Goal: Task Accomplishment & Management: Manage account settings

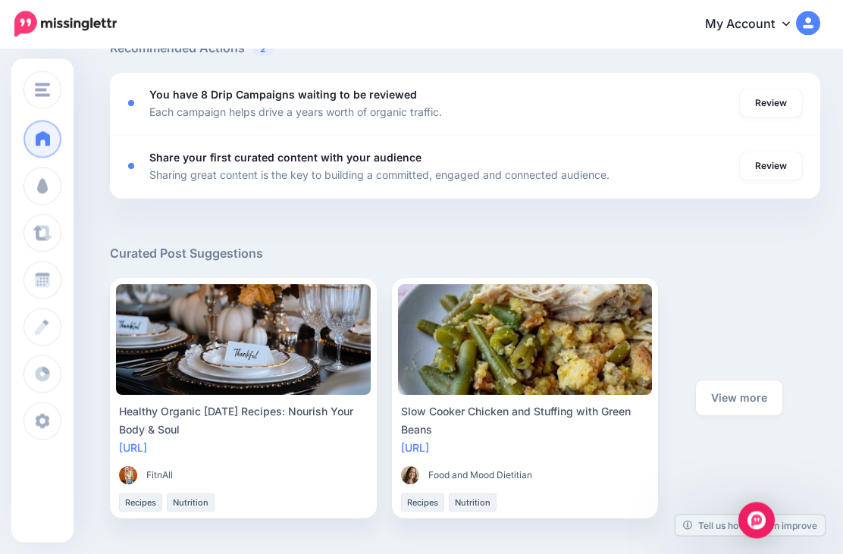
scroll to position [572, 0]
click at [775, 99] on link "Review" at bounding box center [771, 102] width 62 height 27
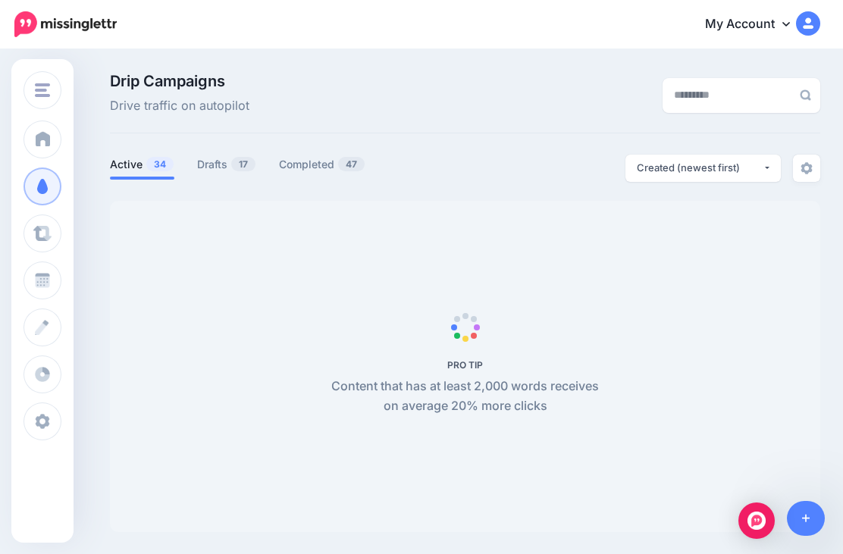
click at [215, 161] on link "Drafts 17" at bounding box center [226, 164] width 59 height 18
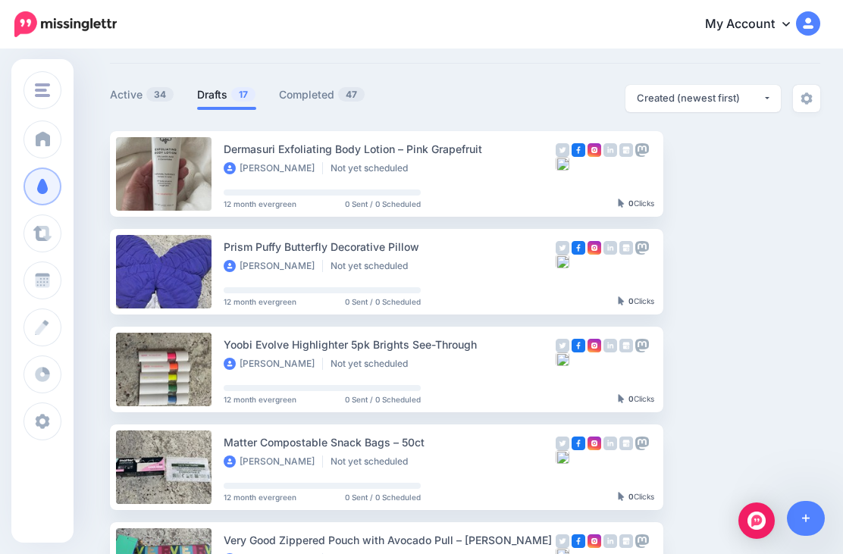
scroll to position [67, 0]
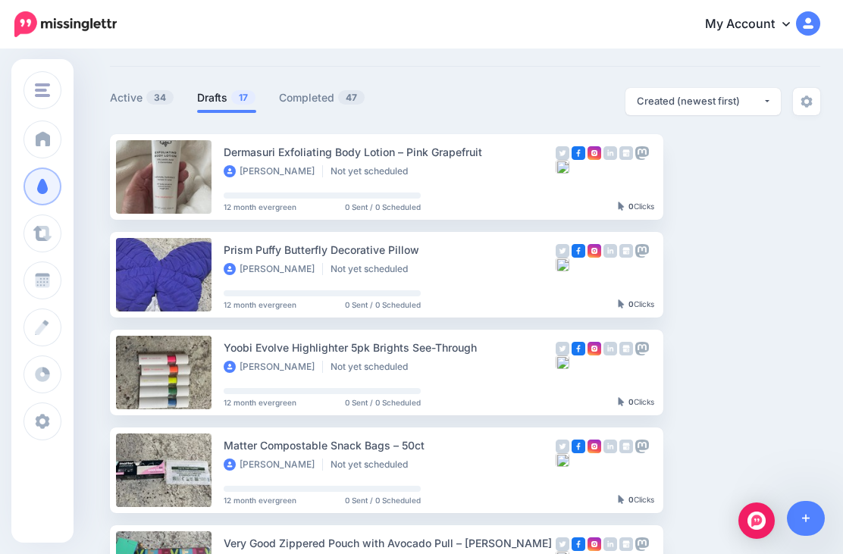
click at [756, 103] on div "Created (newest first)" at bounding box center [700, 101] width 126 height 14
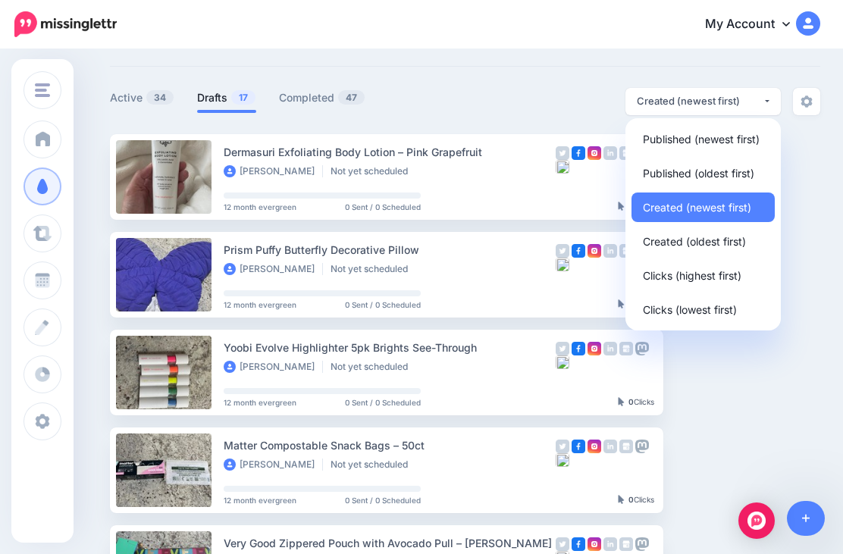
click at [751, 104] on div "Created (newest first)" at bounding box center [700, 101] width 126 height 14
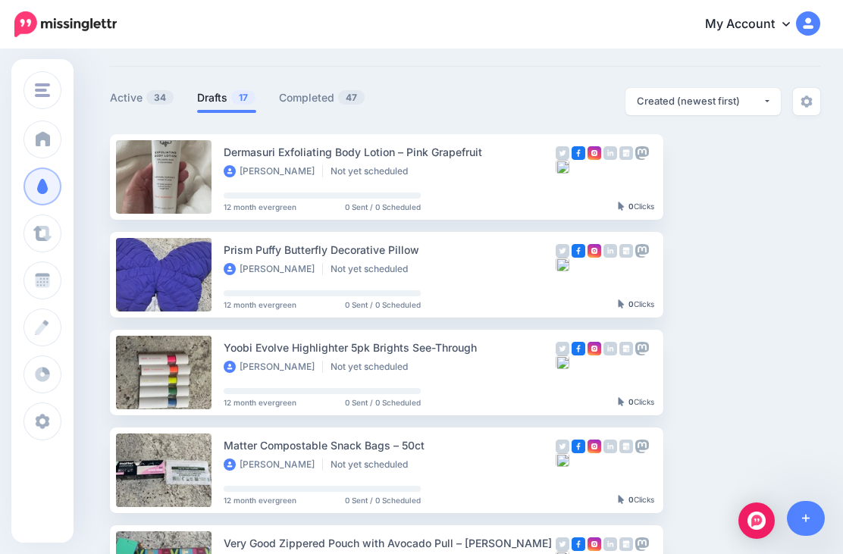
click at [810, 96] on img at bounding box center [806, 102] width 12 height 12
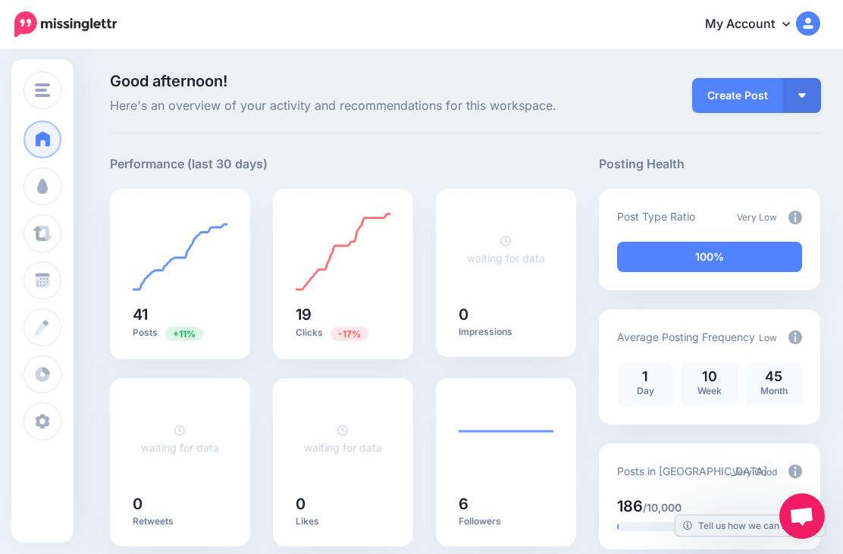
click at [45, 189] on span at bounding box center [43, 186] width 20 height 15
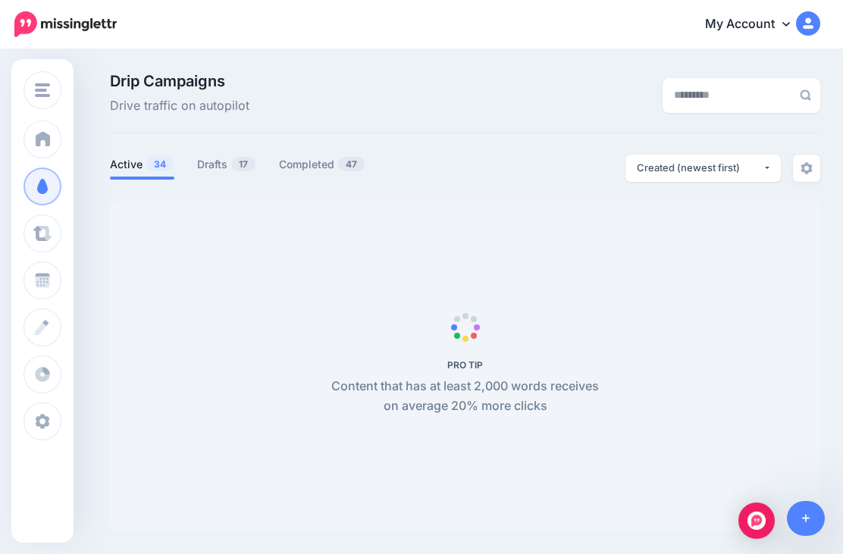
click at [74, 186] on span "Campaigns" at bounding box center [89, 186] width 59 height 13
click at [203, 156] on link "Drafts 17" at bounding box center [226, 164] width 59 height 18
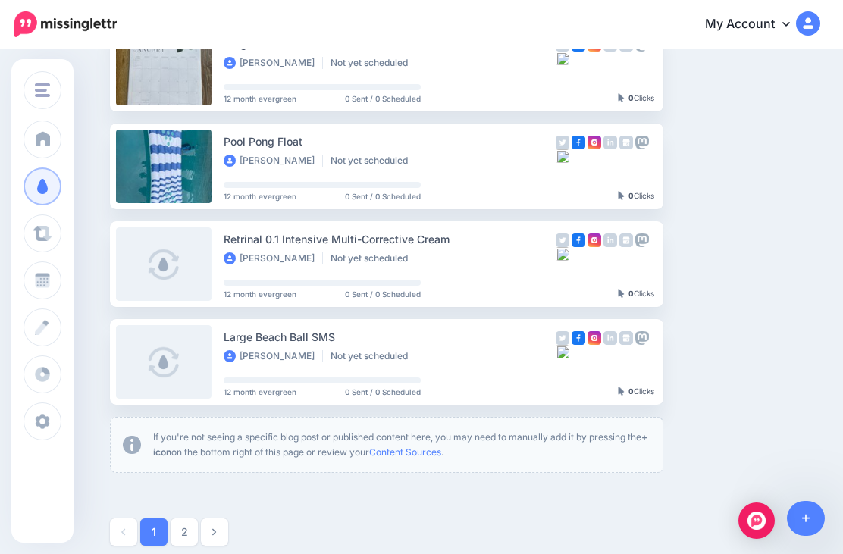
scroll to position [760, 0]
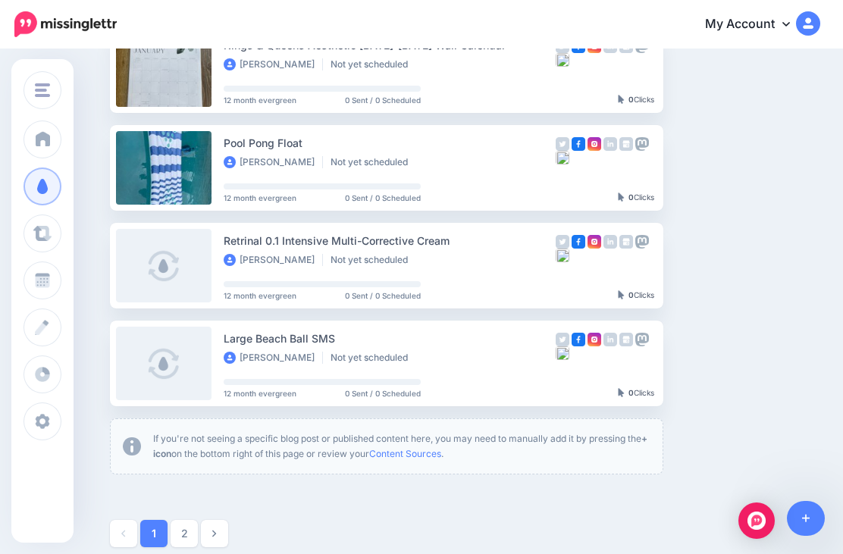
click at [806, 356] on button "button" at bounding box center [796, 362] width 27 height 27
click at [694, 544] on link "Delete Campaign" at bounding box center [715, 546] width 177 height 30
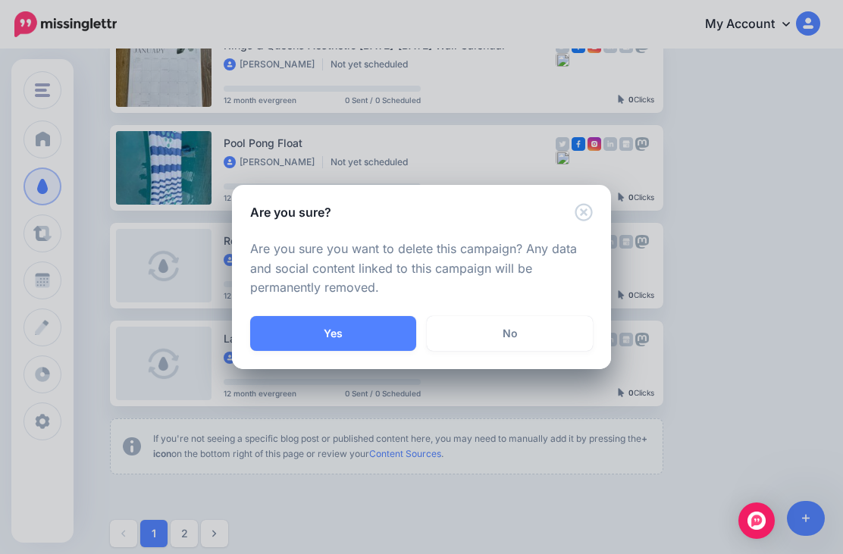
click at [371, 351] on button "Yes" at bounding box center [333, 333] width 166 height 35
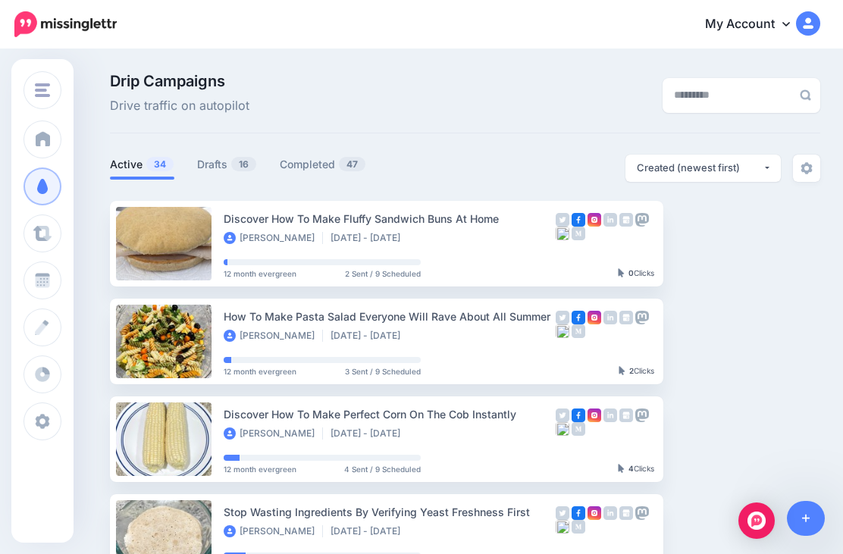
click at [226, 172] on link "Drafts 16" at bounding box center [227, 164] width 60 height 18
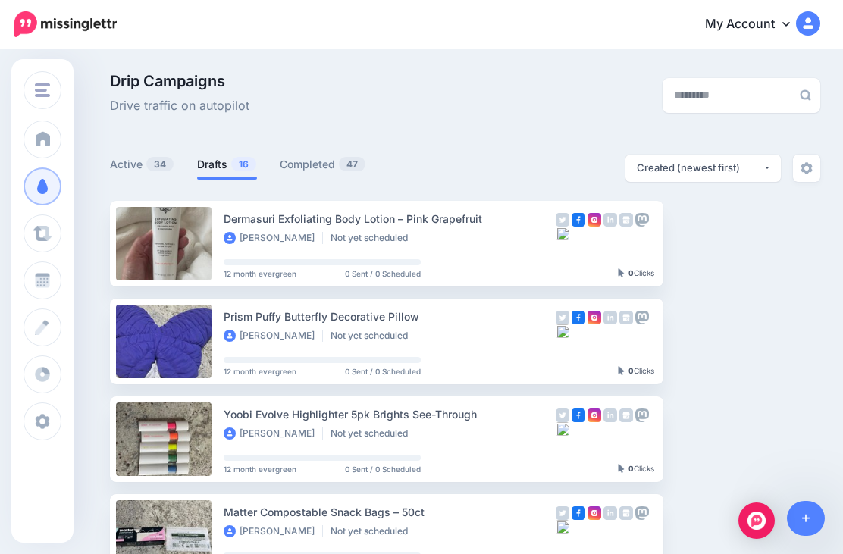
click at [809, 343] on button "button" at bounding box center [796, 340] width 27 height 27
click at [740, 299] on link "Delete Campaign" at bounding box center [715, 307] width 177 height 30
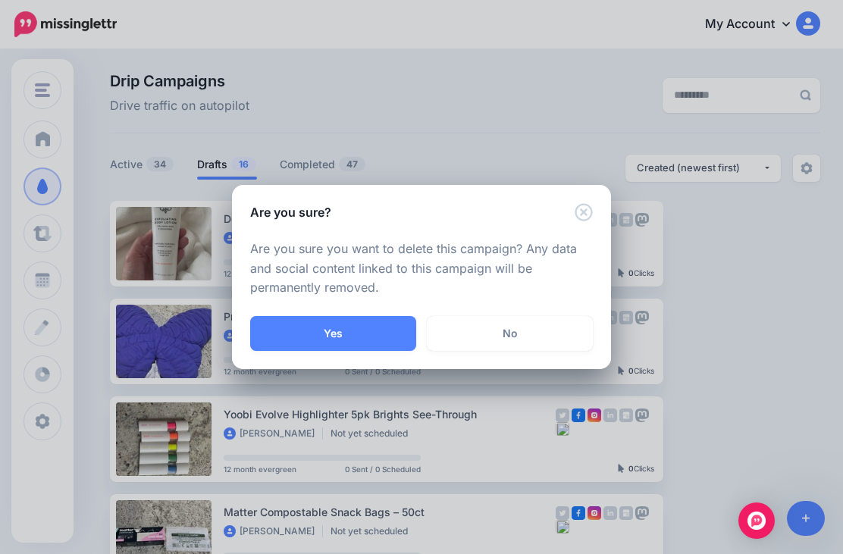
click at [356, 336] on button "Yes" at bounding box center [333, 333] width 166 height 35
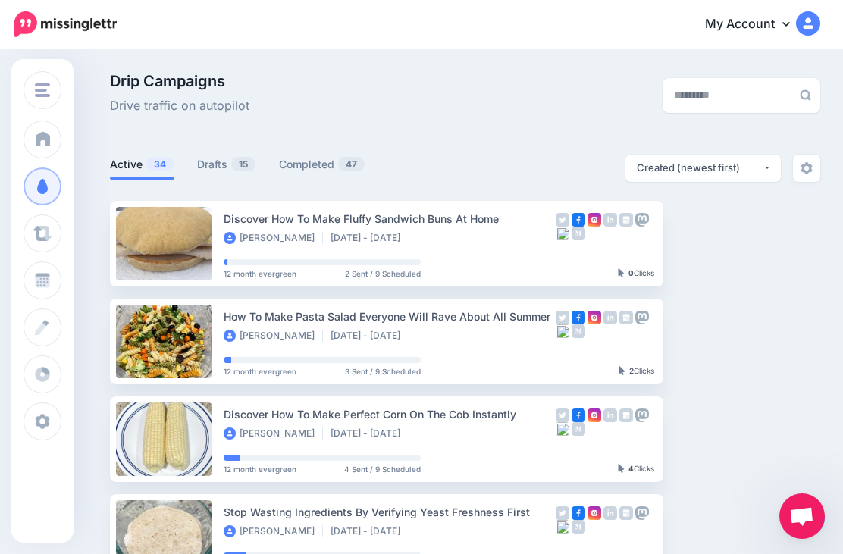
click at [215, 161] on link "Drafts 15" at bounding box center [226, 164] width 59 height 18
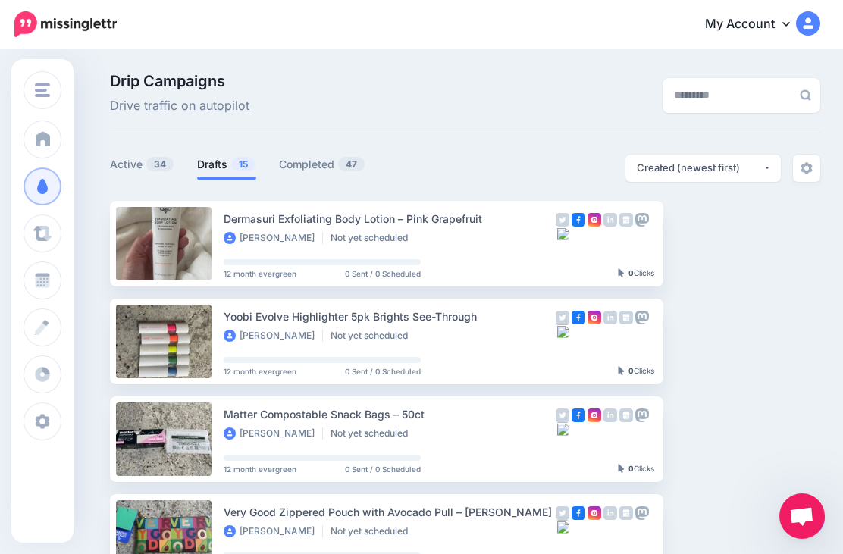
click at [802, 241] on img "button" at bounding box center [797, 243] width 12 height 5
click at [717, 459] on link "Delete Campaign" at bounding box center [715, 460] width 177 height 30
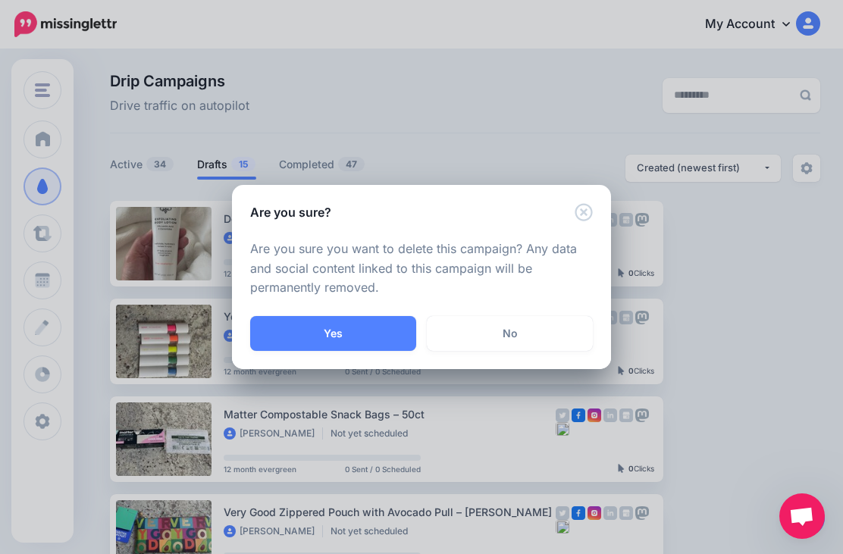
click at [346, 327] on button "Yes" at bounding box center [333, 333] width 166 height 35
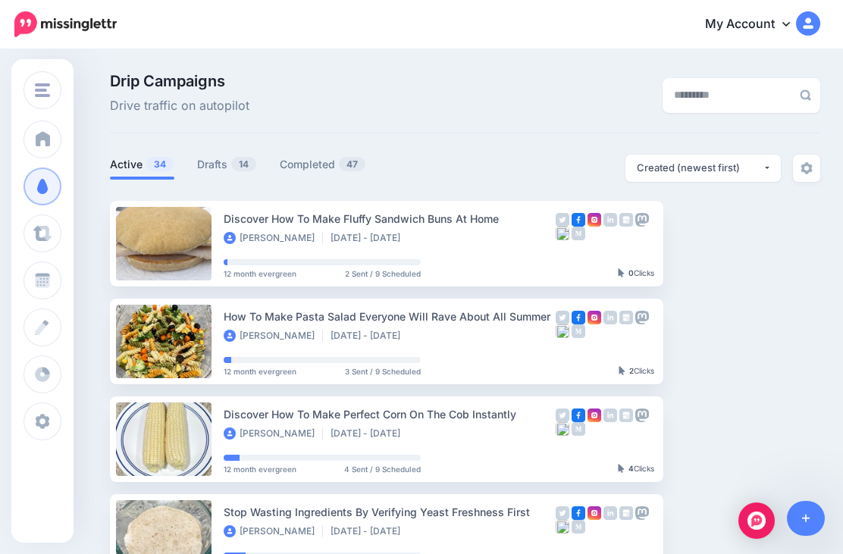
click at [225, 161] on link "Drafts 14" at bounding box center [227, 164] width 60 height 18
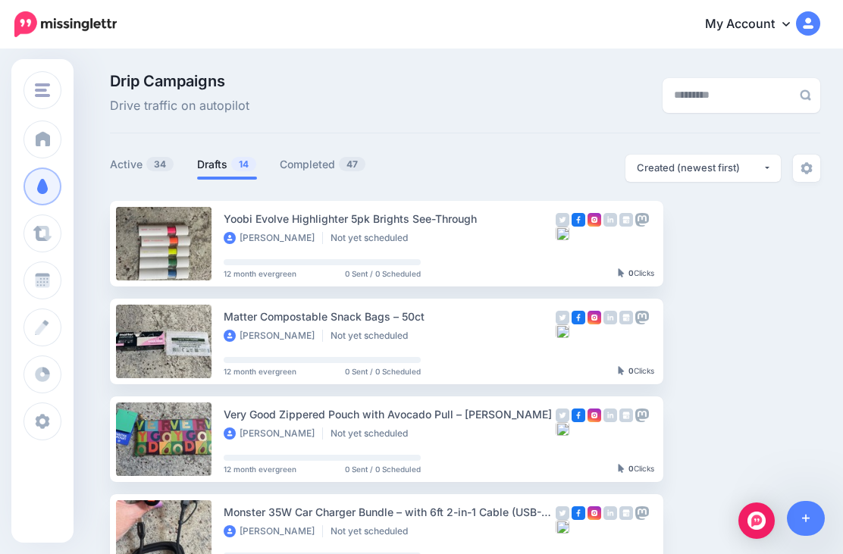
click at [788, 239] on button "button" at bounding box center [796, 243] width 27 height 27
click at [716, 457] on link "Delete Campaign" at bounding box center [715, 460] width 177 height 30
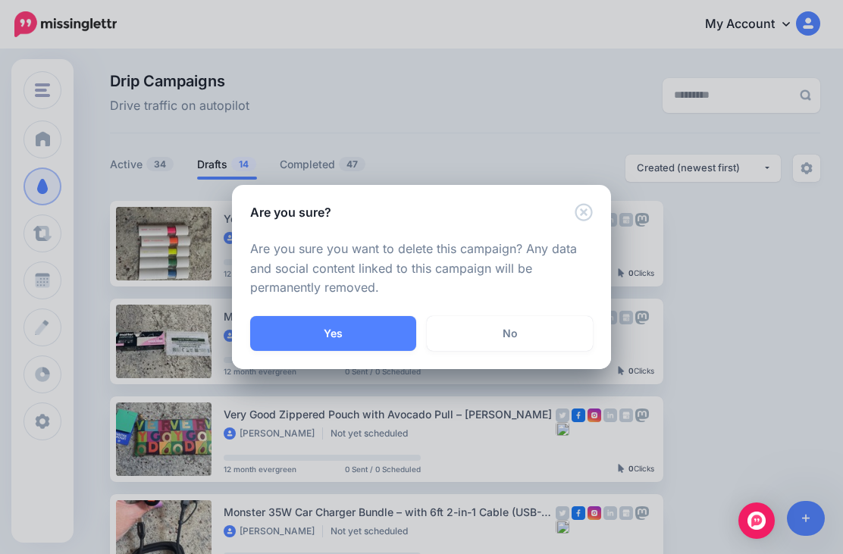
click at [359, 325] on button "Yes" at bounding box center [333, 333] width 166 height 35
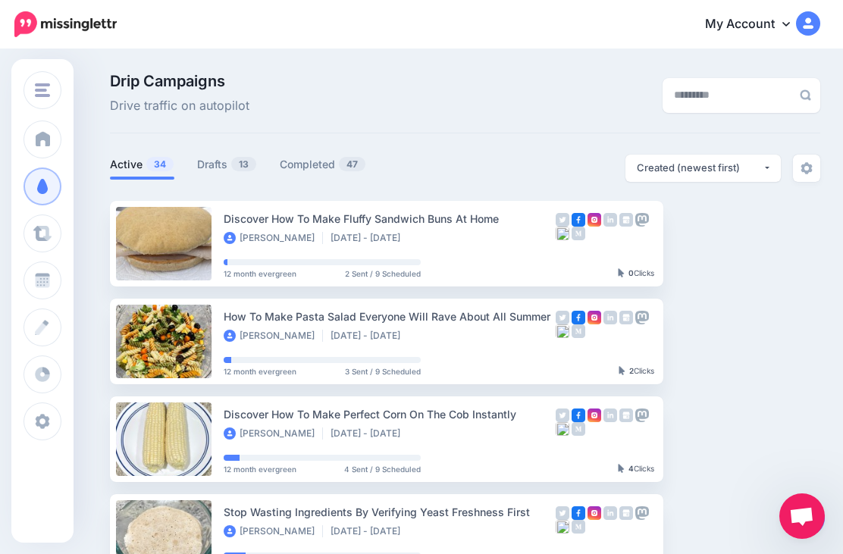
click at [217, 167] on link "Drafts 13" at bounding box center [227, 164] width 60 height 18
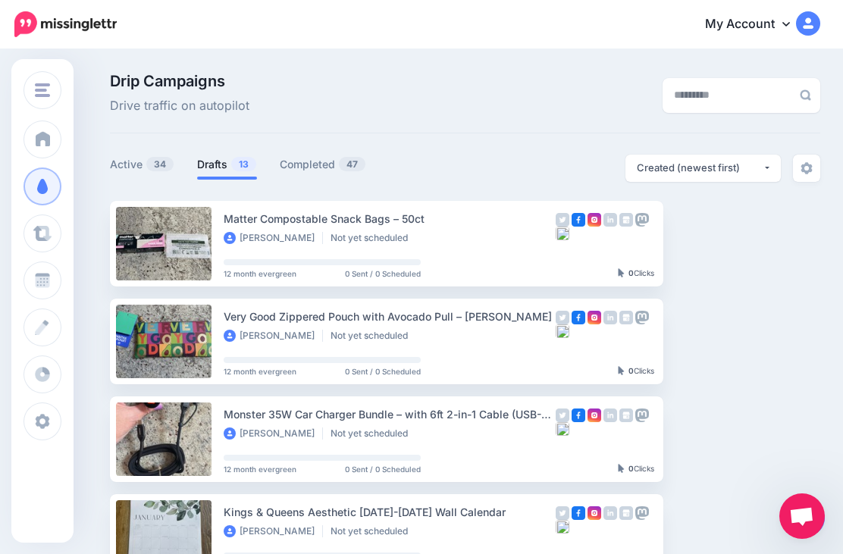
click at [797, 242] on img "button" at bounding box center [797, 243] width 12 height 5
click at [711, 457] on link "Delete Campaign" at bounding box center [715, 460] width 177 height 30
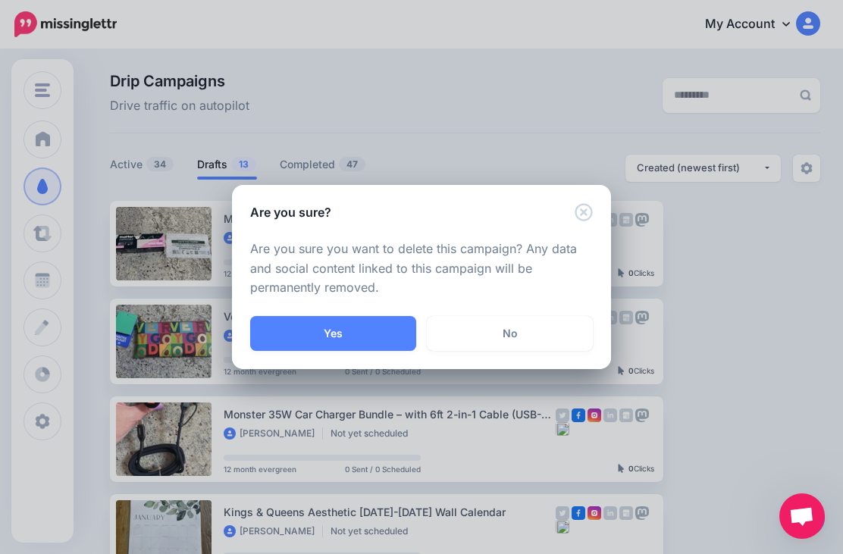
click at [346, 327] on button "Yes" at bounding box center [333, 333] width 166 height 35
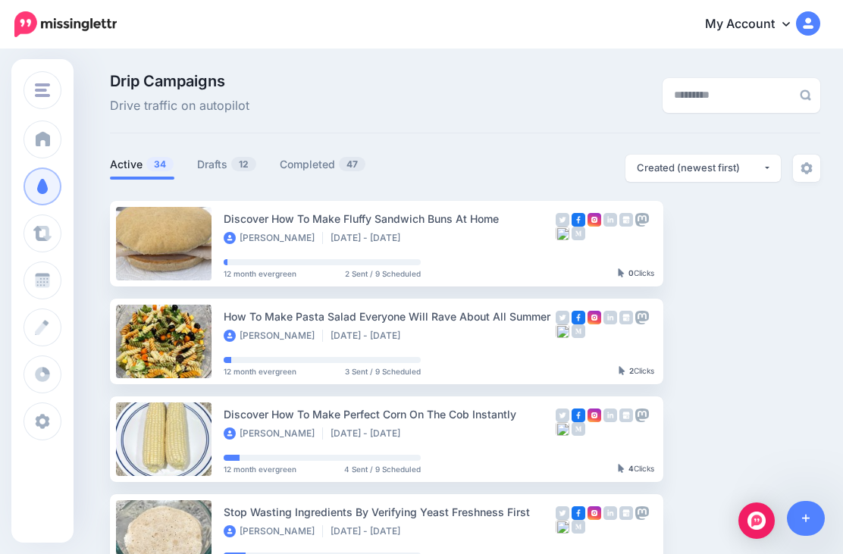
click at [215, 159] on link "Drafts 12" at bounding box center [227, 164] width 60 height 18
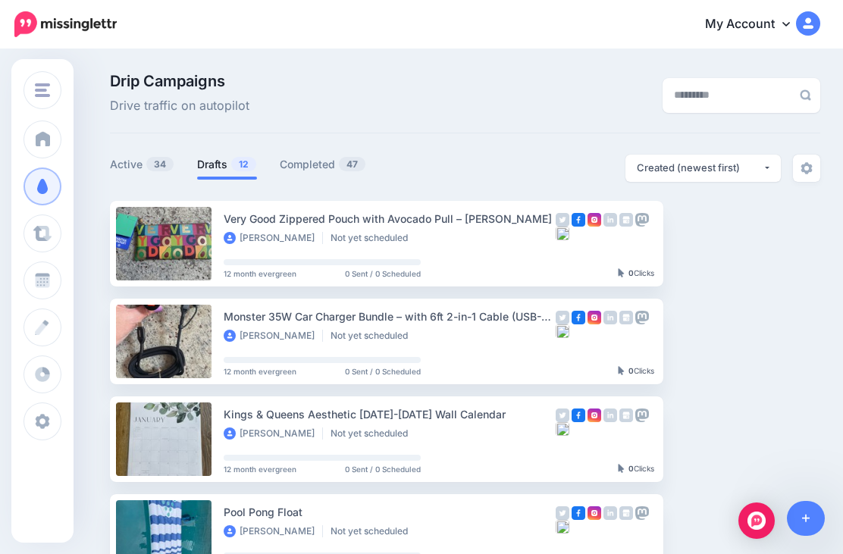
click at [795, 243] on img "button" at bounding box center [797, 243] width 12 height 5
click at [716, 456] on link "Delete Campaign" at bounding box center [715, 460] width 177 height 30
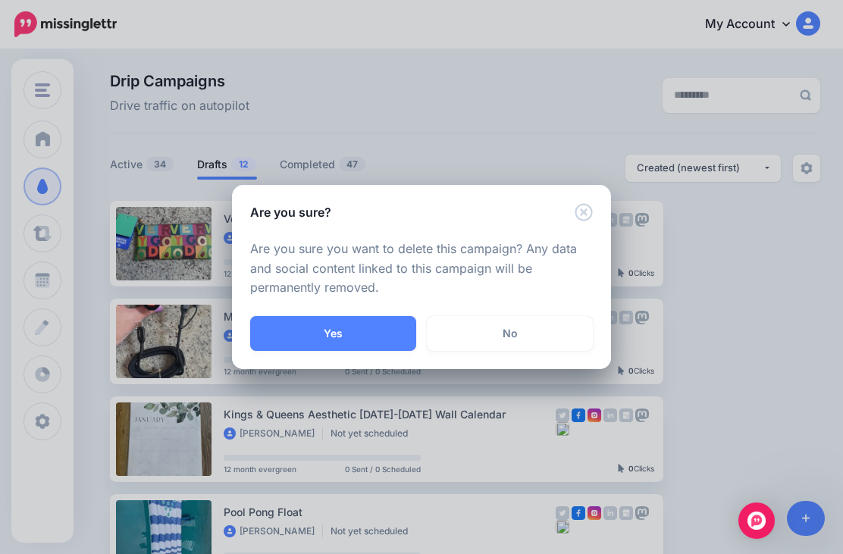
click at [358, 329] on button "Yes" at bounding box center [333, 333] width 166 height 35
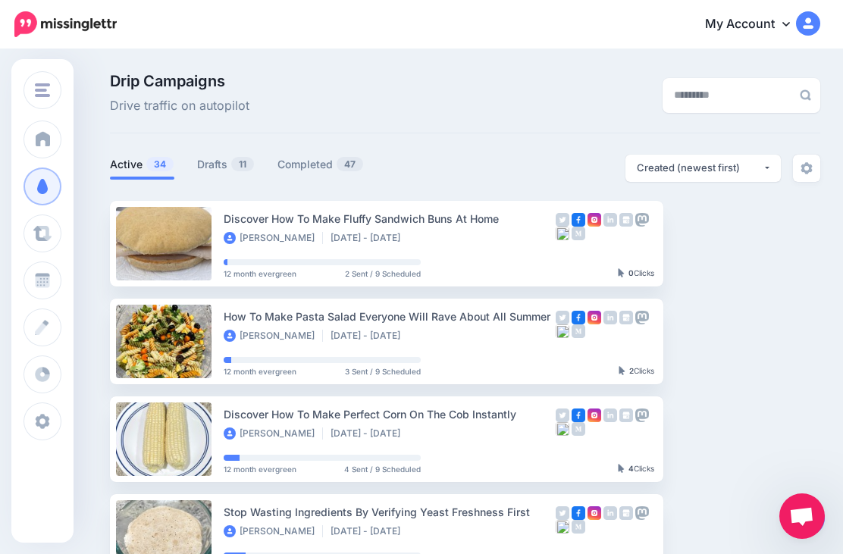
click at [221, 162] on link "Drafts 11" at bounding box center [226, 164] width 58 height 18
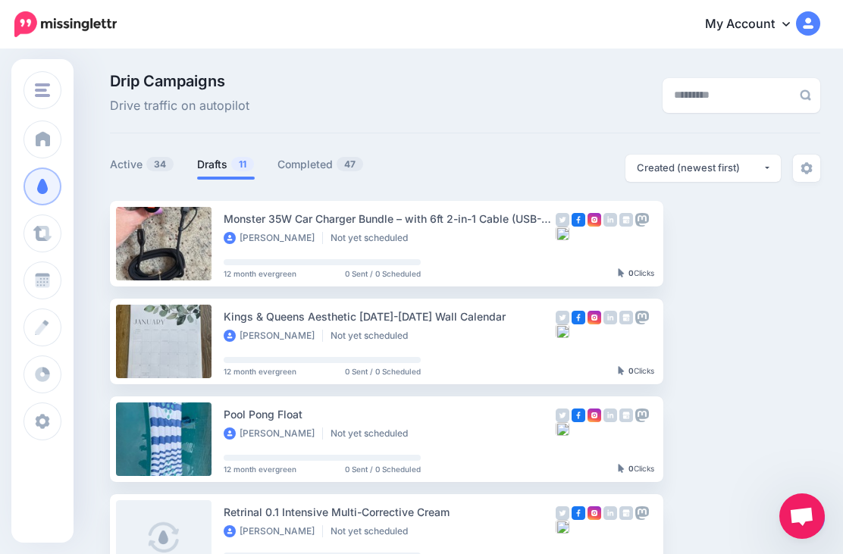
click at [800, 244] on img "button" at bounding box center [797, 243] width 12 height 5
click at [725, 461] on link "Delete Campaign" at bounding box center [715, 460] width 177 height 30
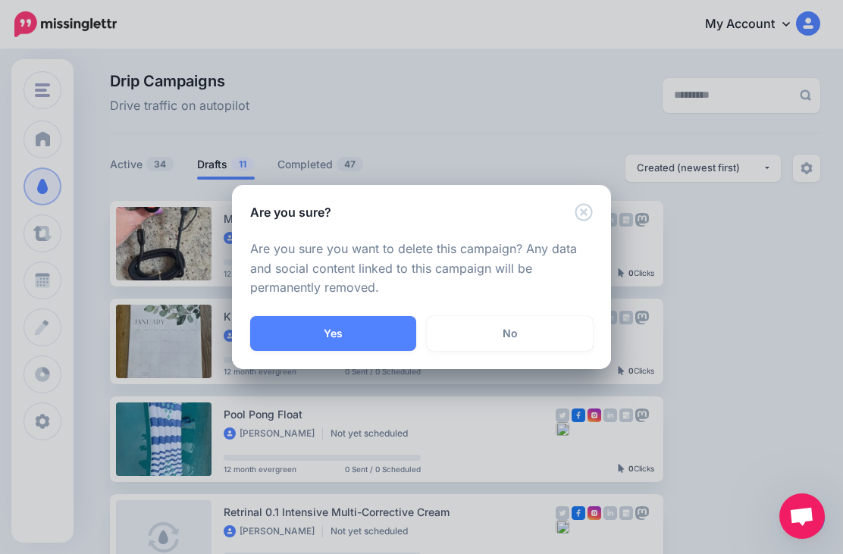
click at [357, 340] on button "Yes" at bounding box center [333, 333] width 166 height 35
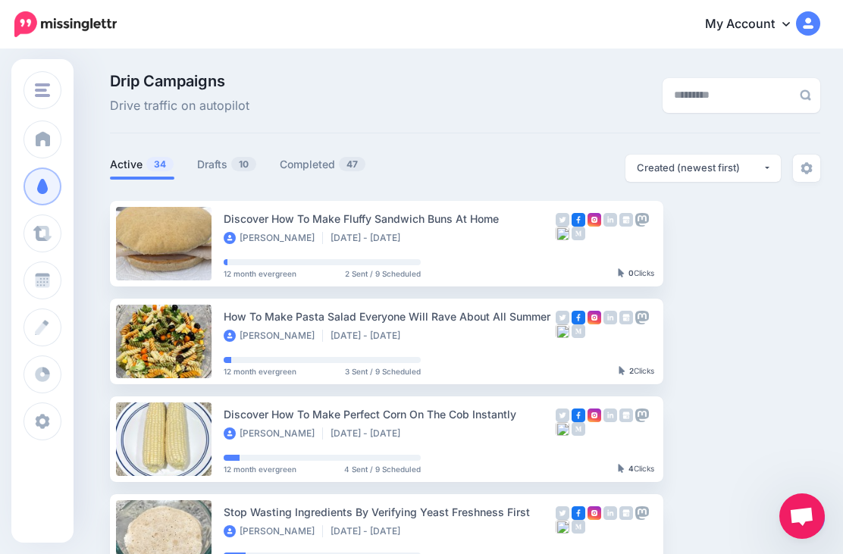
click at [223, 161] on link "Drafts 10" at bounding box center [227, 164] width 60 height 18
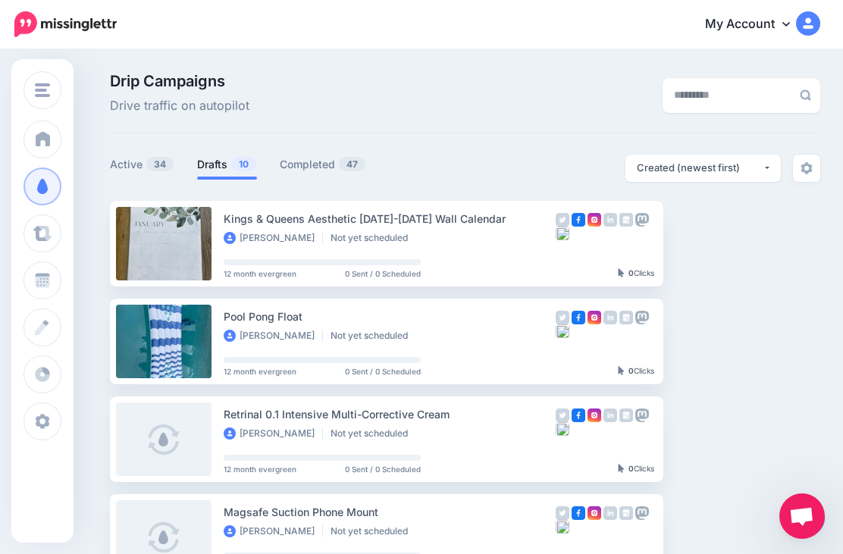
click at [799, 245] on img "button" at bounding box center [797, 243] width 12 height 5
click at [729, 455] on link "Delete Campaign" at bounding box center [715, 460] width 177 height 30
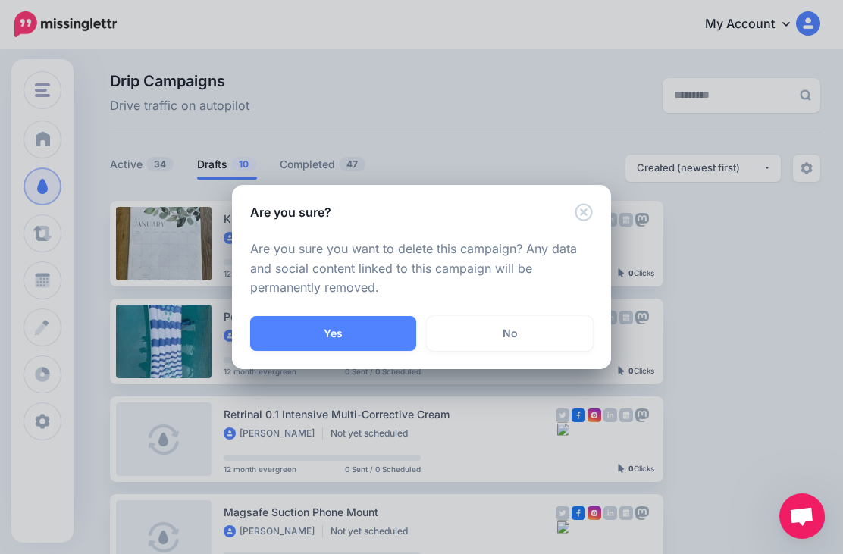
click at [357, 321] on button "Yes" at bounding box center [333, 333] width 166 height 35
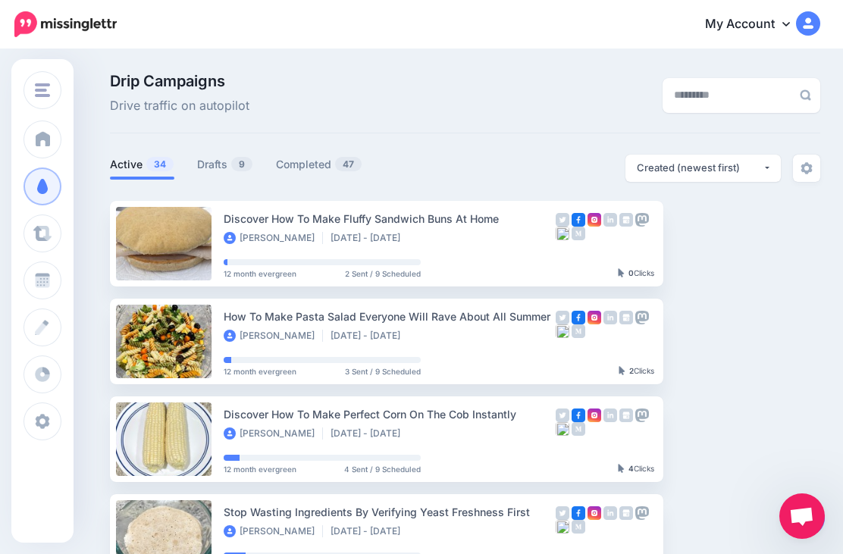
click at [214, 171] on link "Drafts 9" at bounding box center [225, 164] width 56 height 18
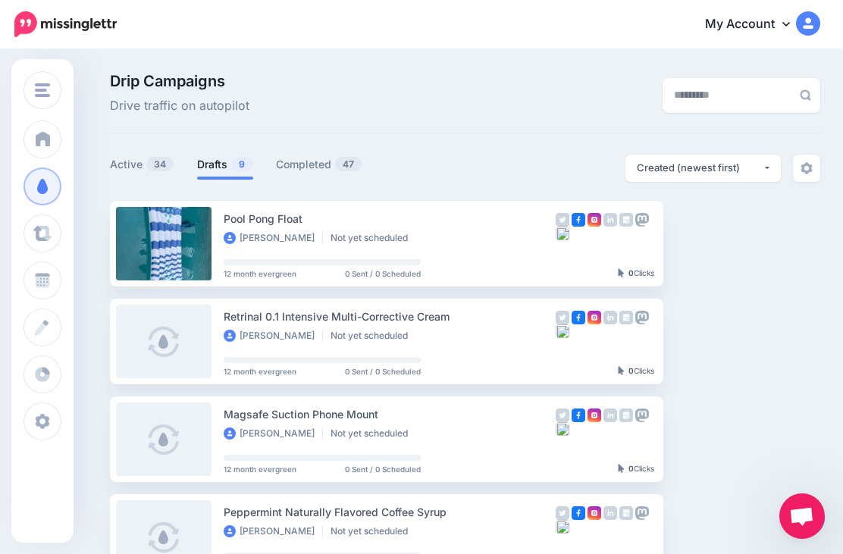
click at [796, 250] on button "button" at bounding box center [796, 243] width 27 height 27
click at [717, 463] on link "Delete Campaign" at bounding box center [715, 460] width 177 height 30
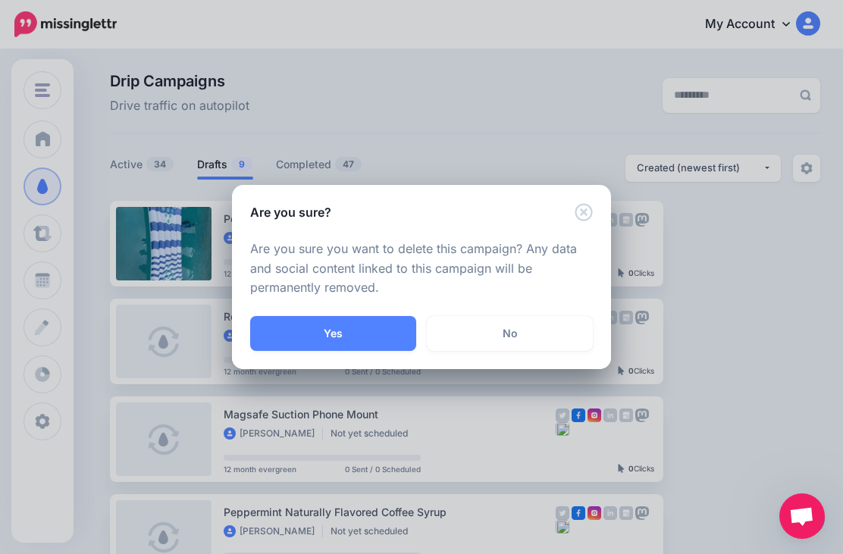
click at [359, 330] on button "Yes" at bounding box center [333, 333] width 166 height 35
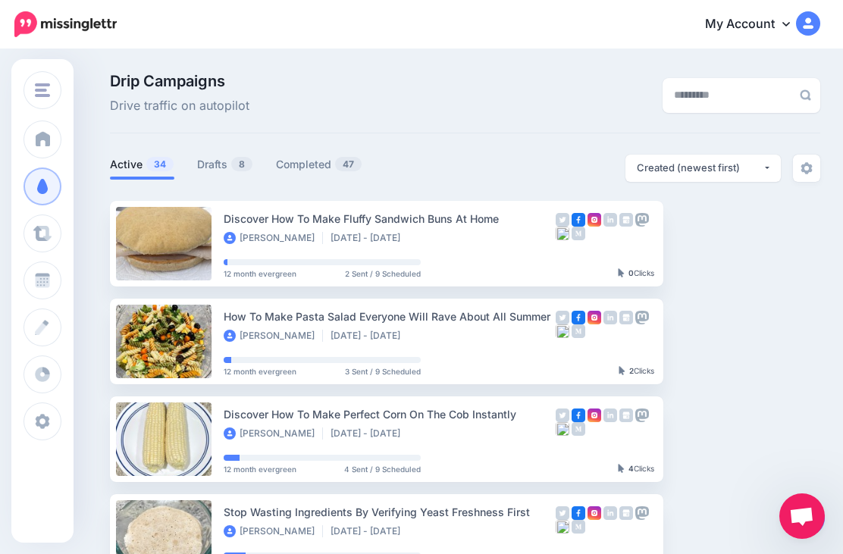
click at [215, 165] on link "Drafts 8" at bounding box center [225, 164] width 56 height 18
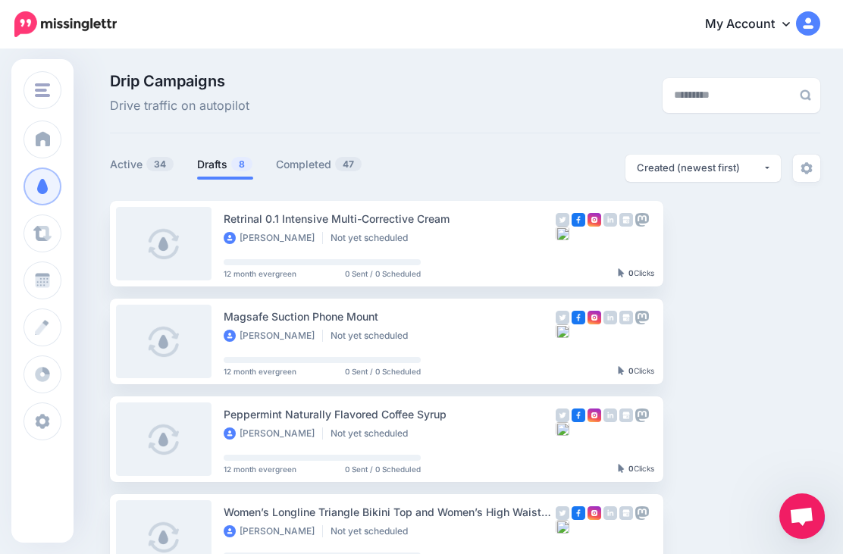
click at [806, 241] on button "button" at bounding box center [796, 243] width 27 height 27
click at [738, 421] on link "Delete Campaign" at bounding box center [715, 426] width 177 height 30
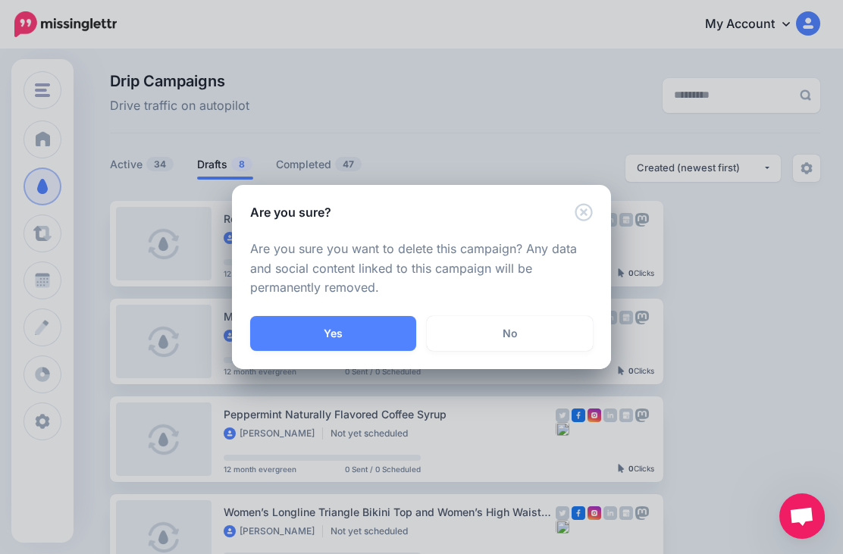
click at [361, 323] on button "Yes" at bounding box center [333, 333] width 166 height 35
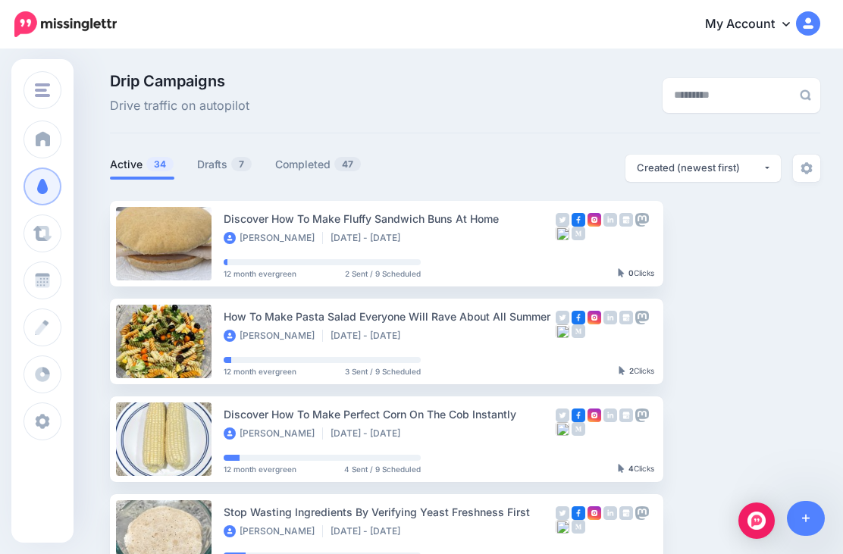
click at [217, 164] on link "Drafts 7" at bounding box center [224, 164] width 55 height 18
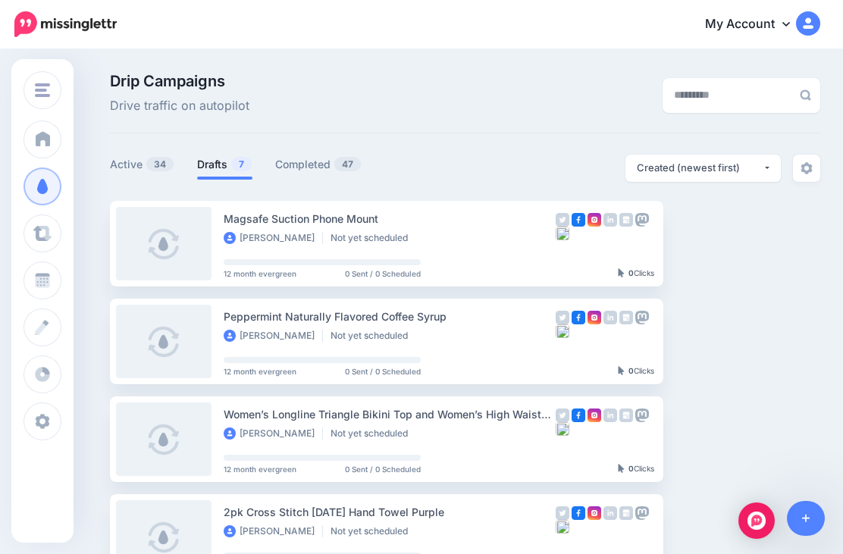
click at [803, 241] on img "button" at bounding box center [797, 243] width 12 height 5
click at [713, 421] on link "Delete Campaign" at bounding box center [715, 426] width 177 height 30
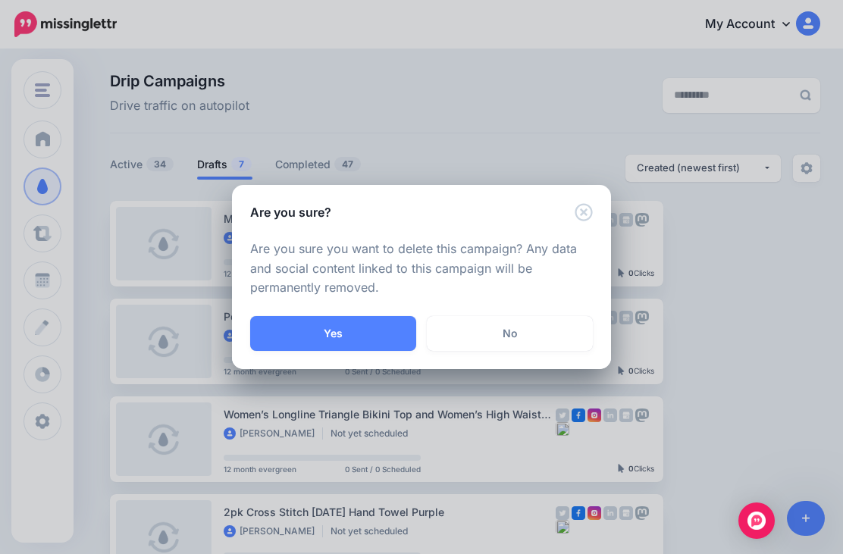
click at [349, 321] on button "Yes" at bounding box center [333, 333] width 166 height 35
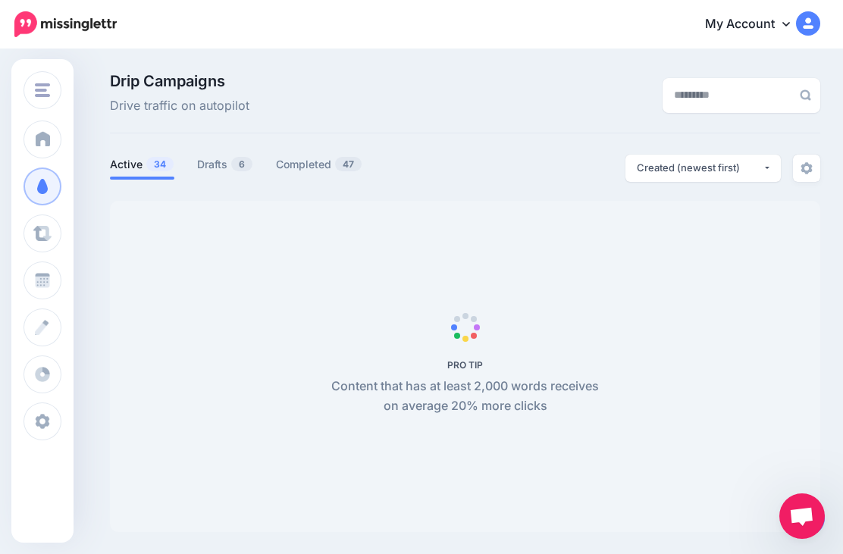
click at [225, 165] on link "Drafts 6" at bounding box center [225, 164] width 56 height 18
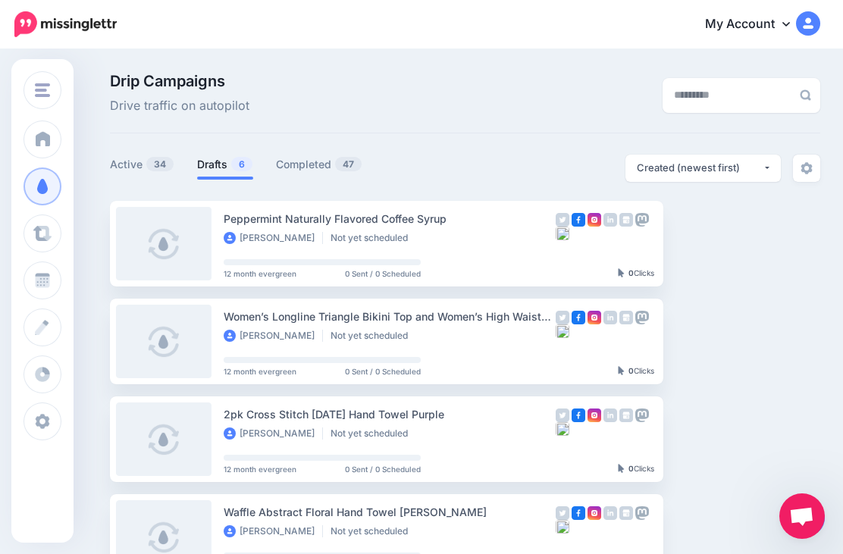
click at [799, 243] on img "button" at bounding box center [797, 243] width 12 height 5
click at [716, 425] on link "Delete Campaign" at bounding box center [715, 426] width 177 height 30
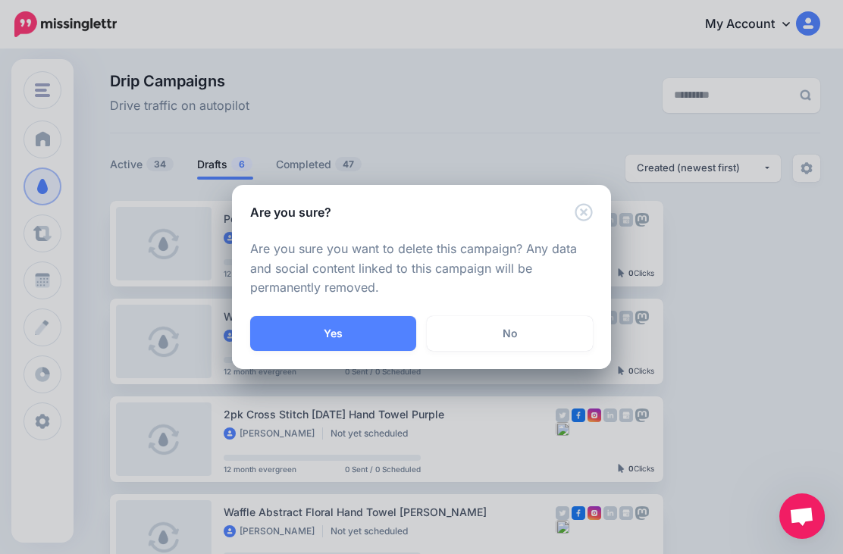
click at [339, 330] on button "Yes" at bounding box center [333, 333] width 166 height 35
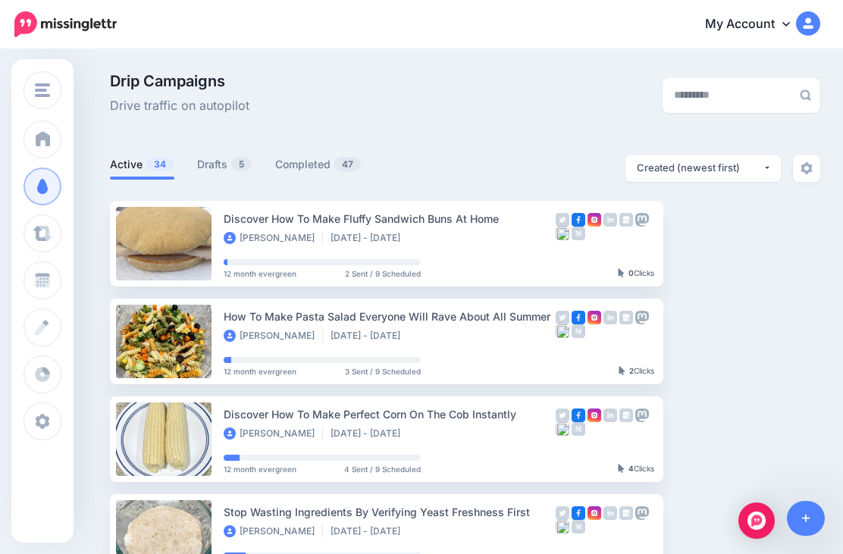
click at [211, 171] on link "Drafts 5" at bounding box center [224, 164] width 55 height 18
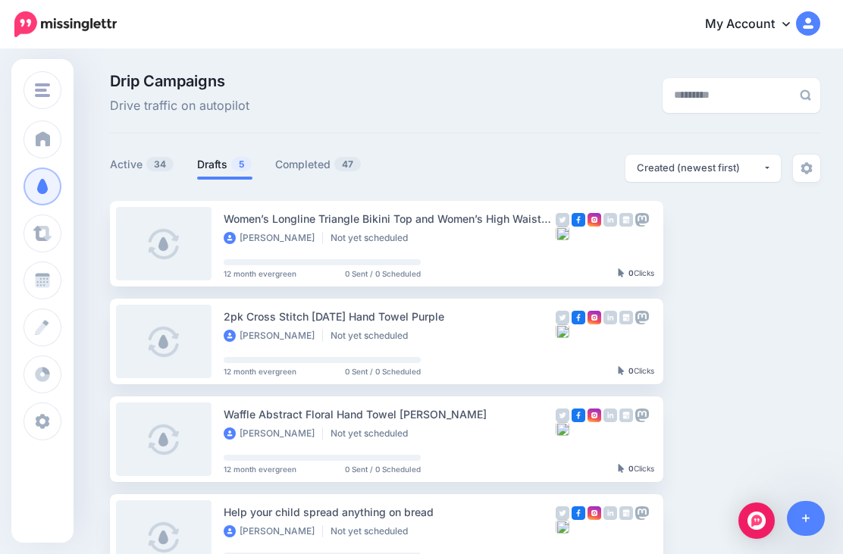
click at [793, 243] on img "button" at bounding box center [797, 243] width 12 height 5
click at [729, 418] on link "Delete Campaign" at bounding box center [715, 426] width 177 height 30
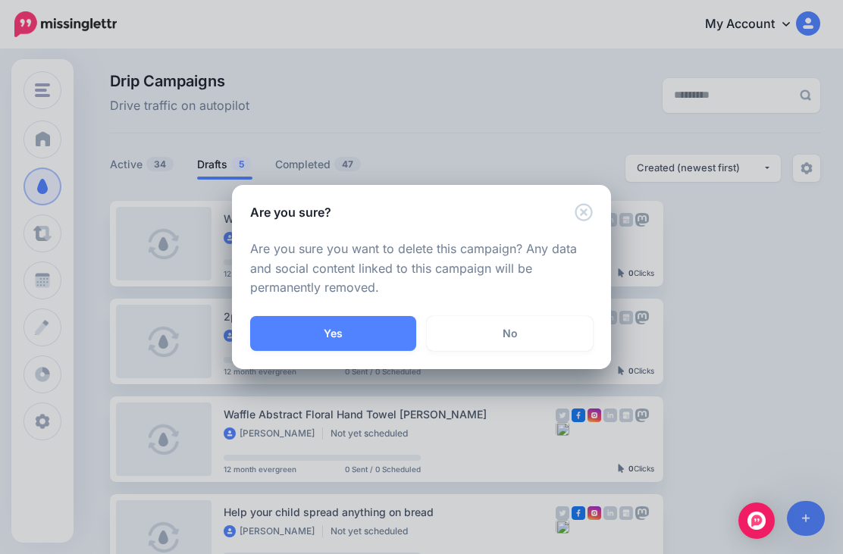
click at [352, 329] on button "Yes" at bounding box center [333, 333] width 166 height 35
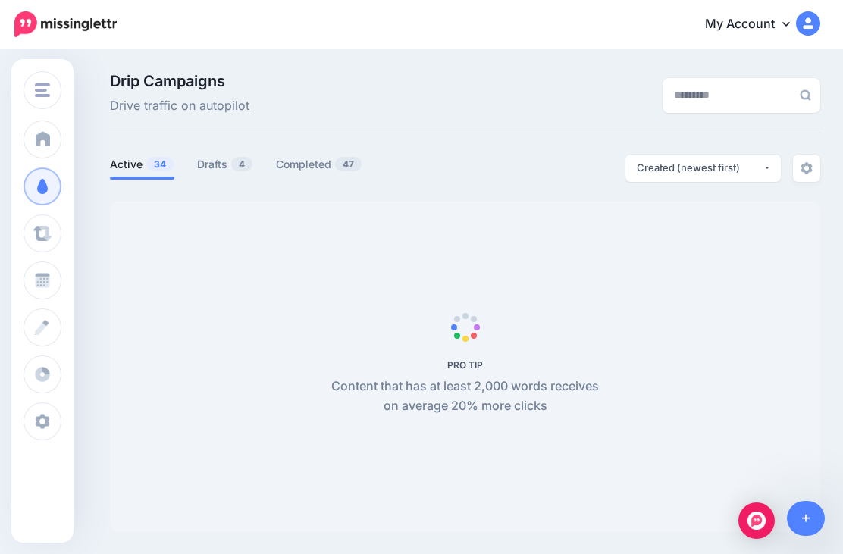
click at [216, 165] on link "Drafts 4" at bounding box center [225, 164] width 56 height 18
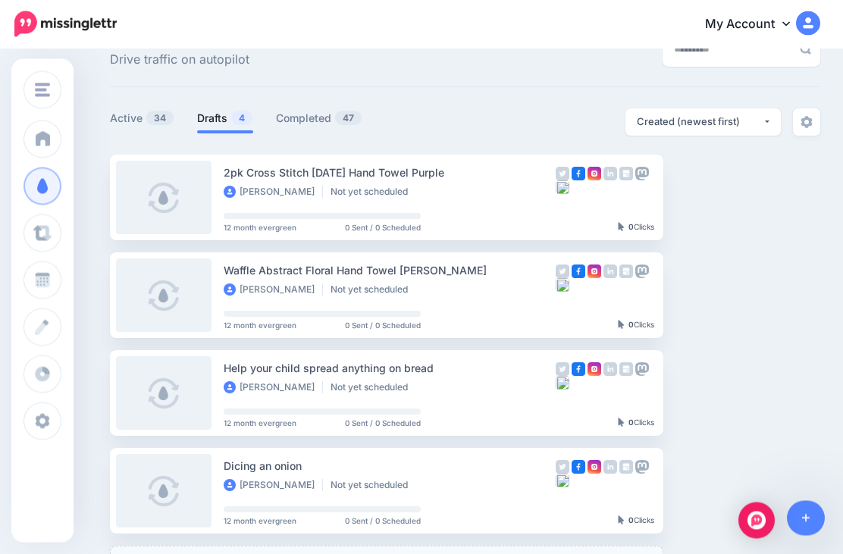
scroll to position [46, 0]
click at [796, 195] on img "button" at bounding box center [797, 197] width 12 height 5
click at [716, 376] on link "Delete Campaign" at bounding box center [715, 380] width 177 height 30
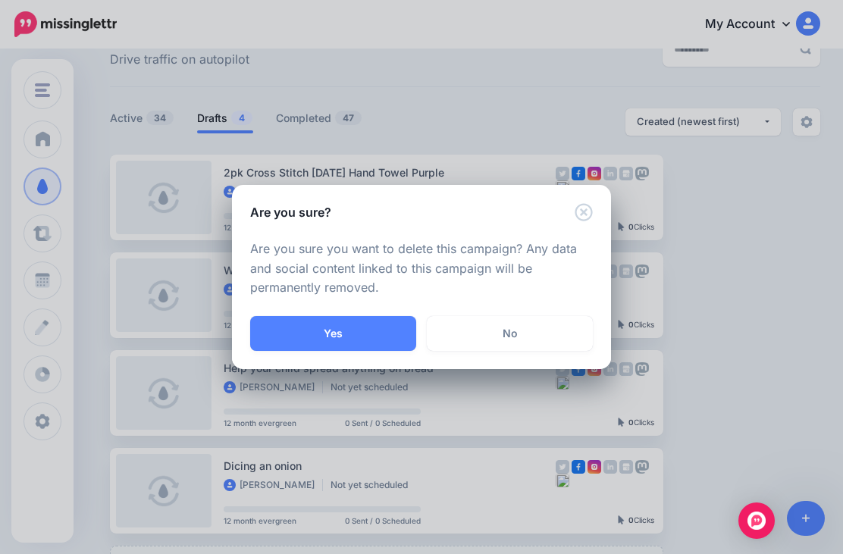
click at [359, 351] on button "Yes" at bounding box center [333, 333] width 166 height 35
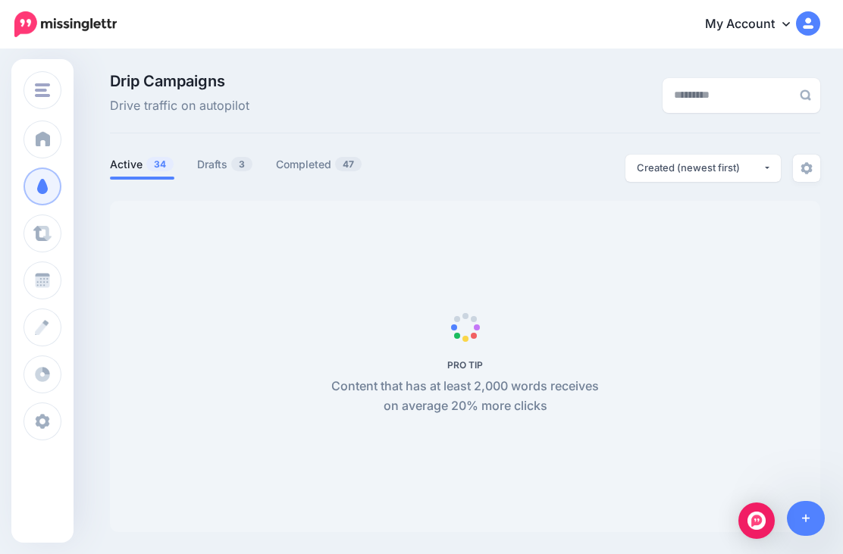
scroll to position [95, 0]
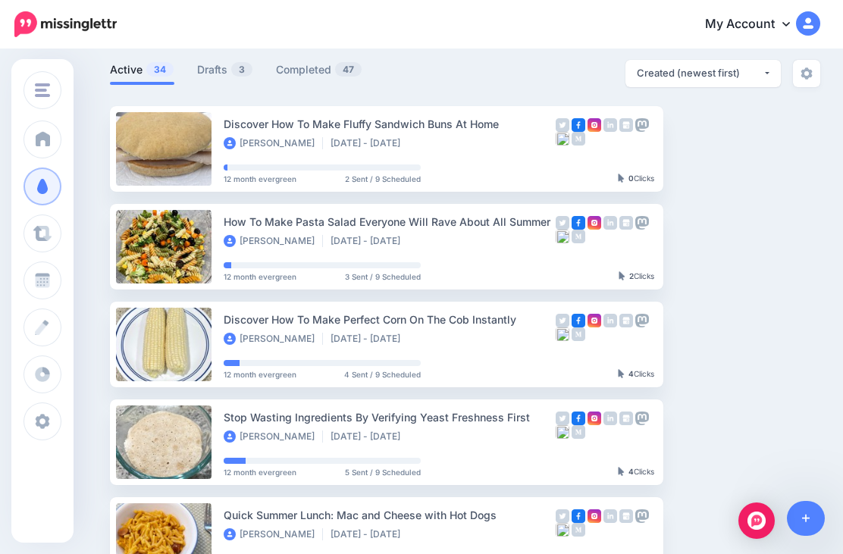
click at [205, 75] on link "Drafts 3" at bounding box center [225, 70] width 56 height 18
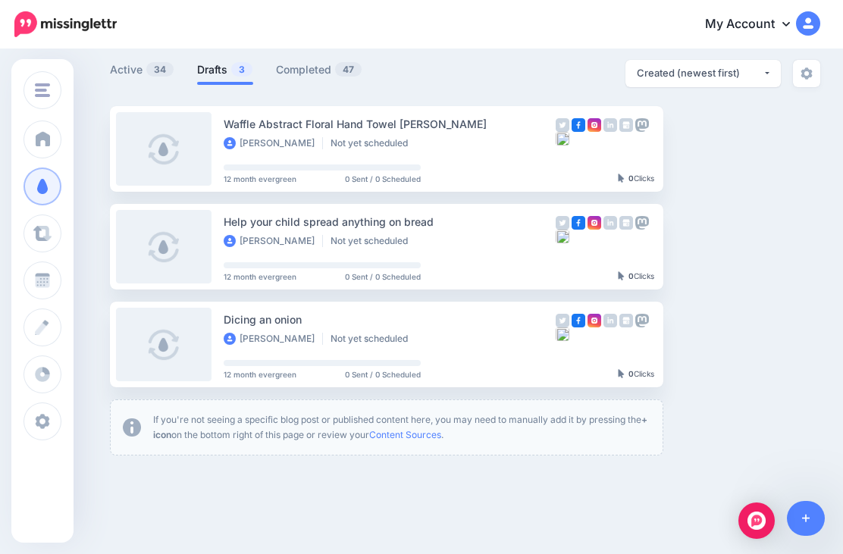
scroll to position [96, 0]
click at [797, 147] on img "button" at bounding box center [797, 148] width 12 height 5
click at [720, 327] on link "Delete Campaign" at bounding box center [715, 330] width 177 height 30
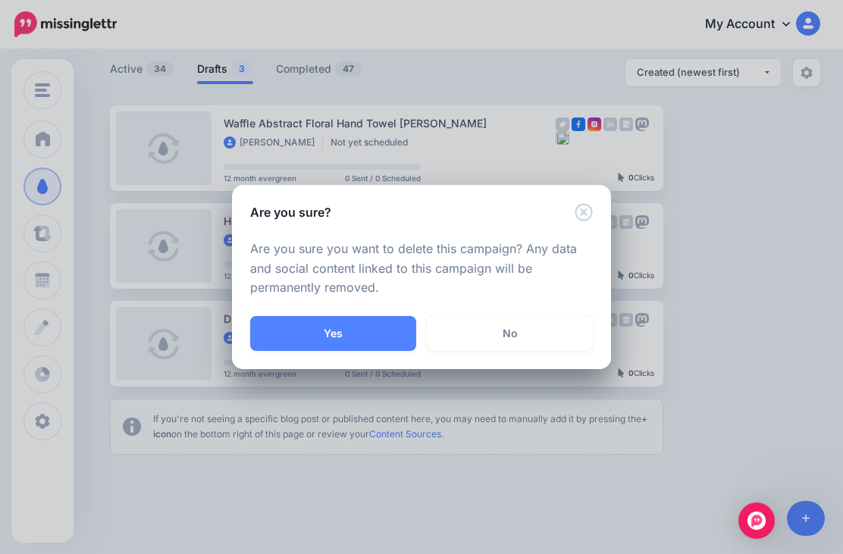
click at [357, 334] on button "Yes" at bounding box center [333, 333] width 166 height 35
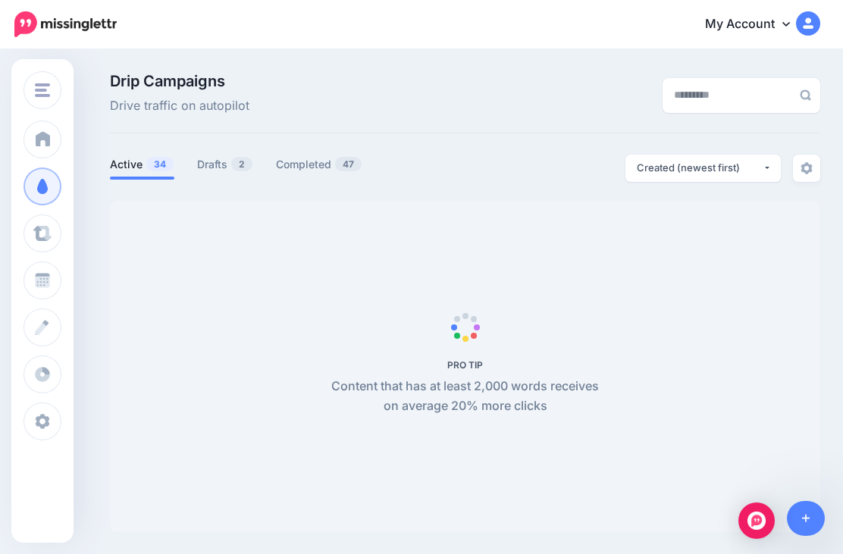
scroll to position [96, 0]
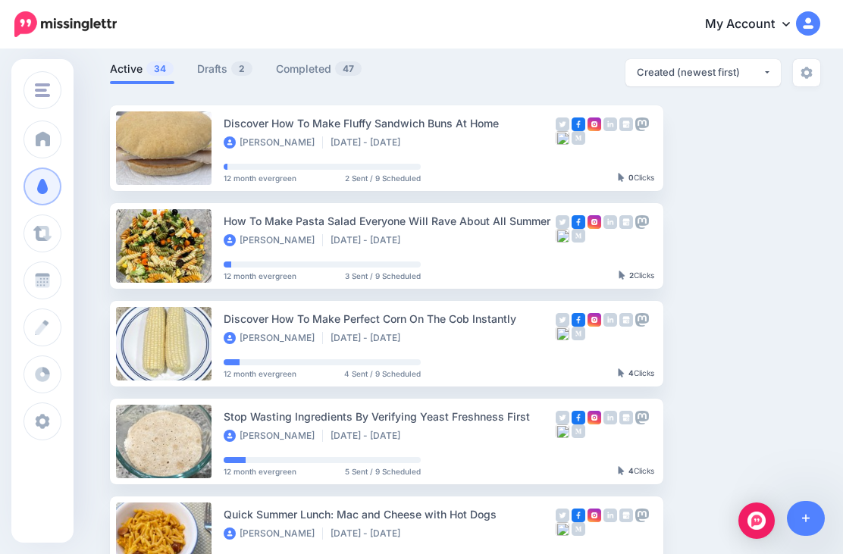
click at [45, 84] on img "button" at bounding box center [42, 90] width 15 height 14
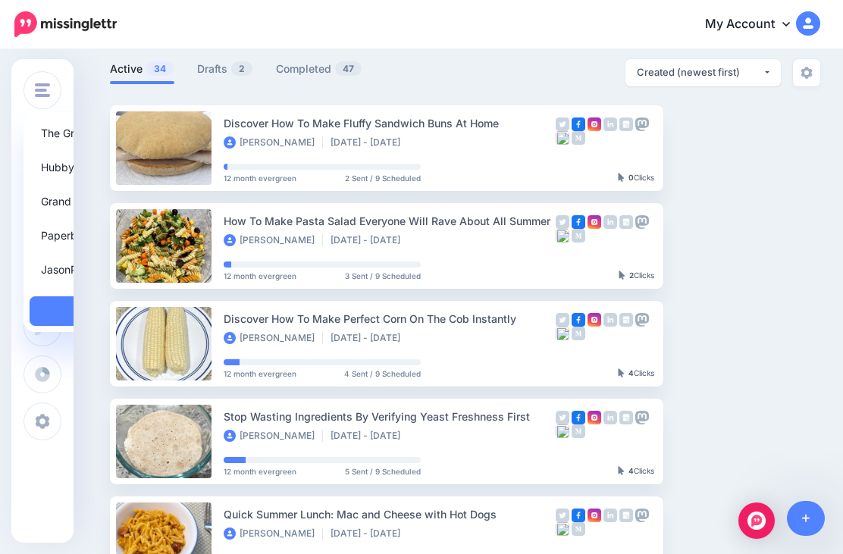
click at [100, 201] on link "Grand Protector" at bounding box center [118, 201] width 176 height 30
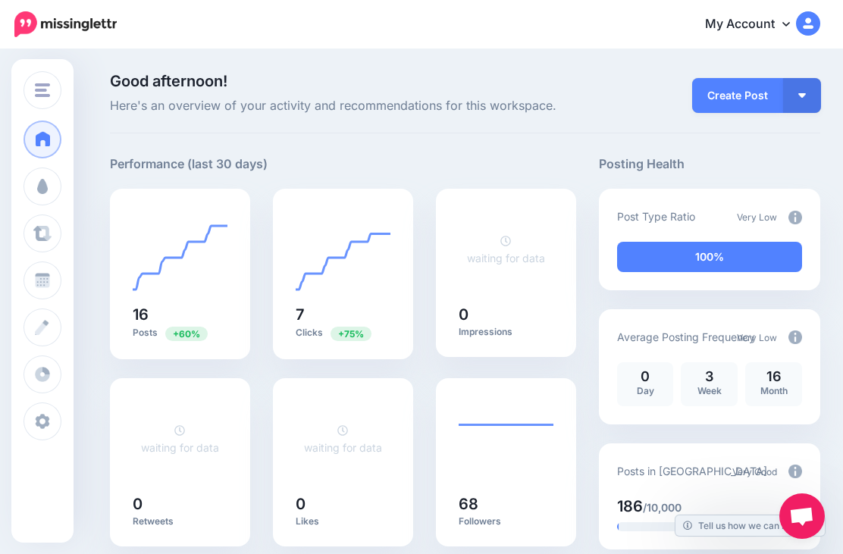
click at [44, 189] on span at bounding box center [43, 186] width 20 height 15
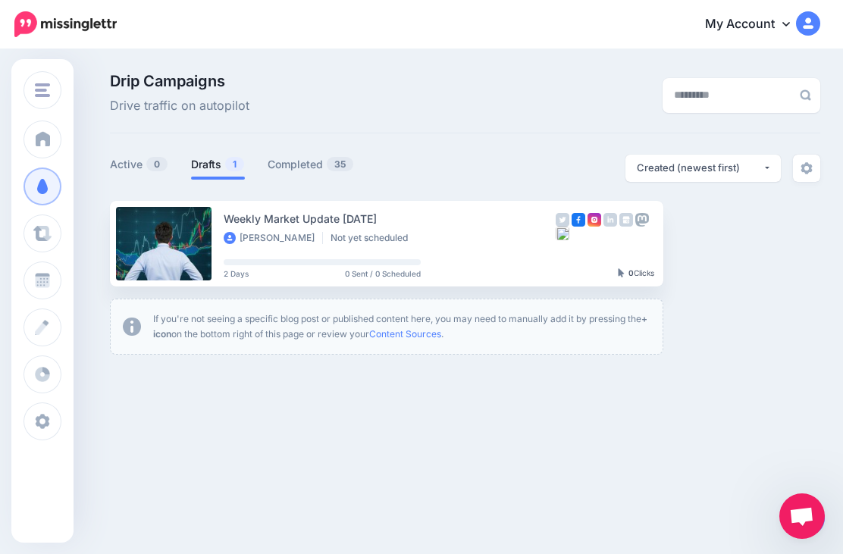
click at [797, 245] on img "button" at bounding box center [797, 243] width 12 height 5
click at [500, 387] on div "Drip Campaigns Drive traffic on autopilot Active 0 1 35" at bounding box center [421, 220] width 843 height 338
click at [715, 241] on link "Setup Campaign" at bounding box center [725, 243] width 103 height 27
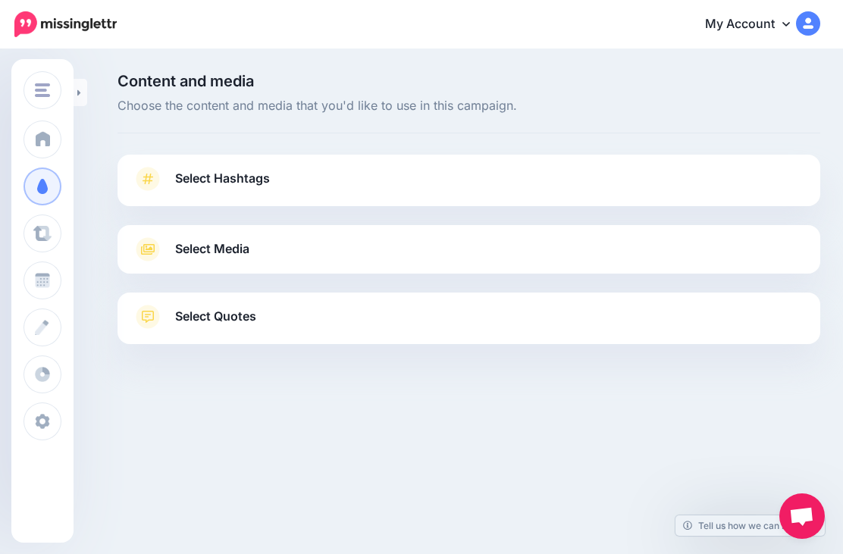
click at [319, 176] on link "Select Hashtags" at bounding box center [469, 186] width 672 height 39
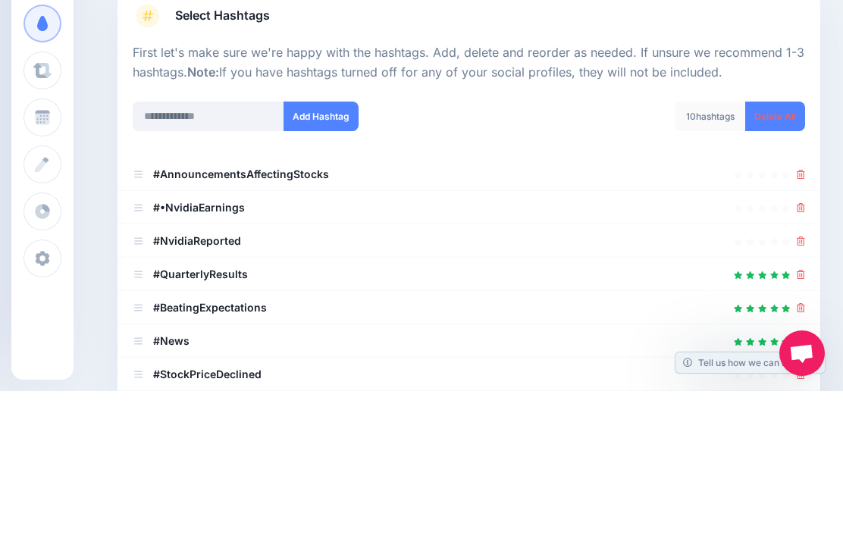
scroll to position [286, 0]
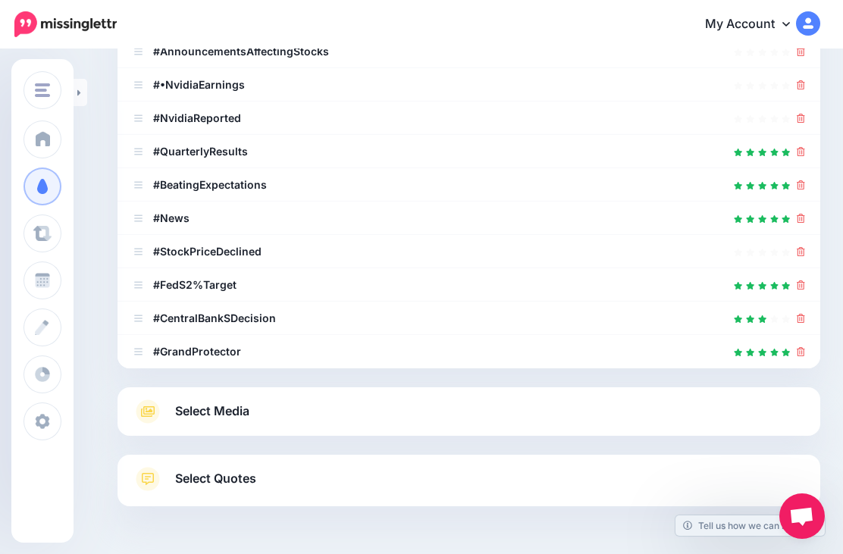
click at [356, 399] on link "Select Media" at bounding box center [469, 411] width 672 height 24
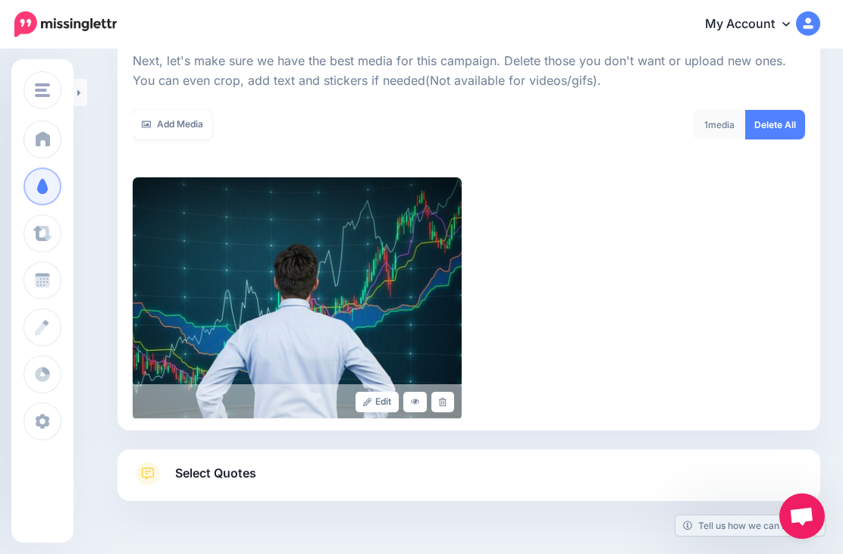
scroll to position [214, 0]
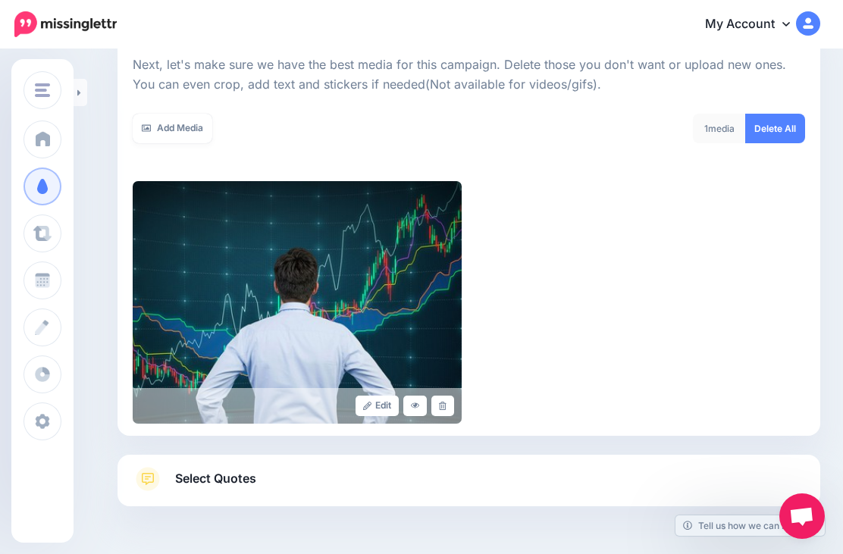
click at [481, 481] on link "Select Quotes" at bounding box center [469, 486] width 672 height 39
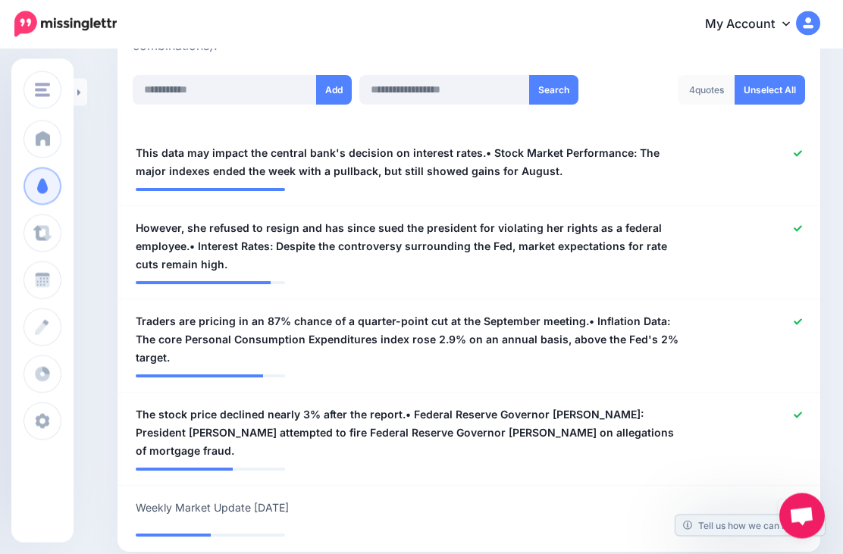
scroll to position [401, 0]
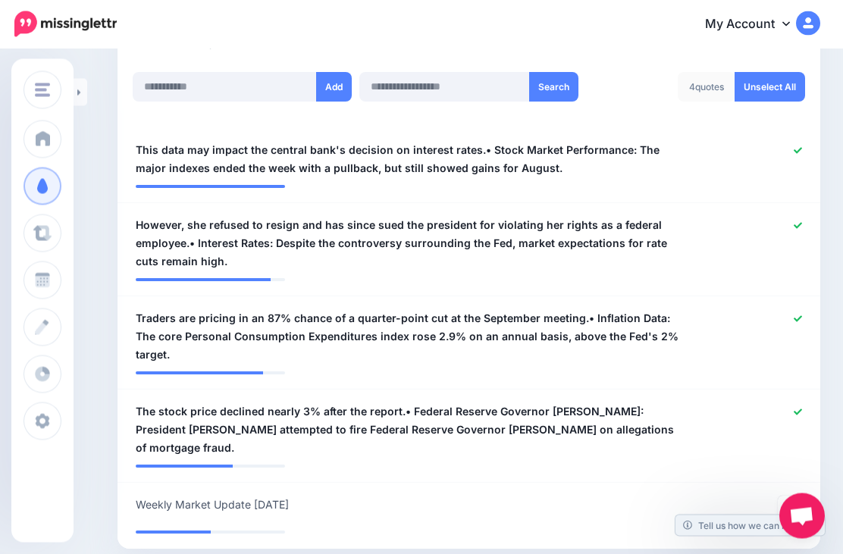
click at [638, 144] on span "This data may impact the central bank's decision on interest rates.• Stock Mark…" at bounding box center [412, 160] width 552 height 36
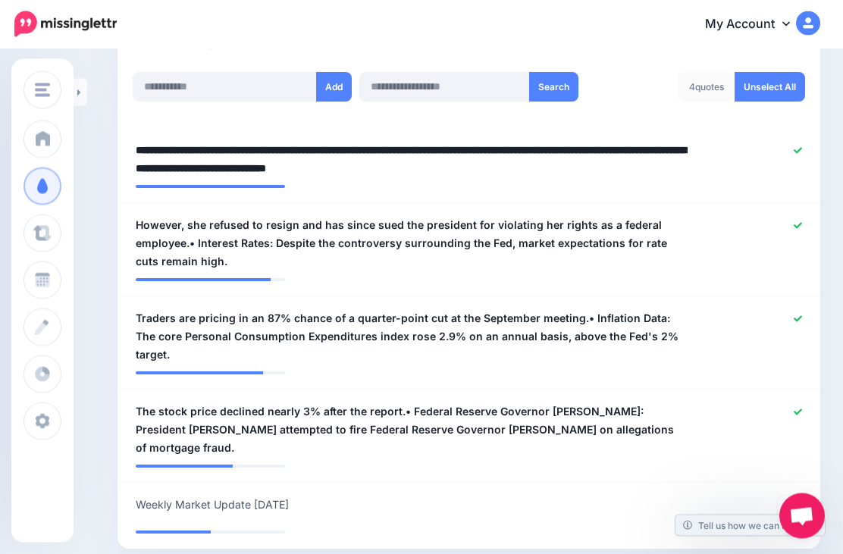
scroll to position [399, 0]
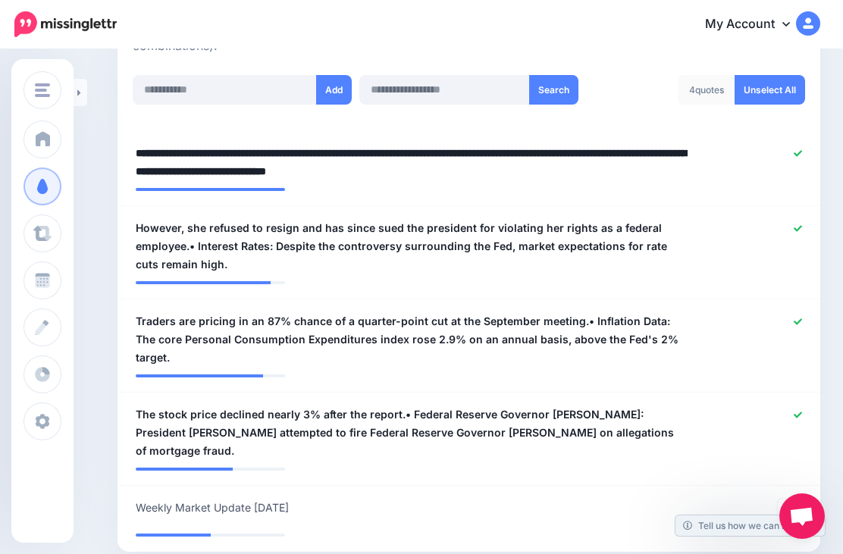
click at [544, 173] on textarea "**********" at bounding box center [412, 162] width 552 height 36
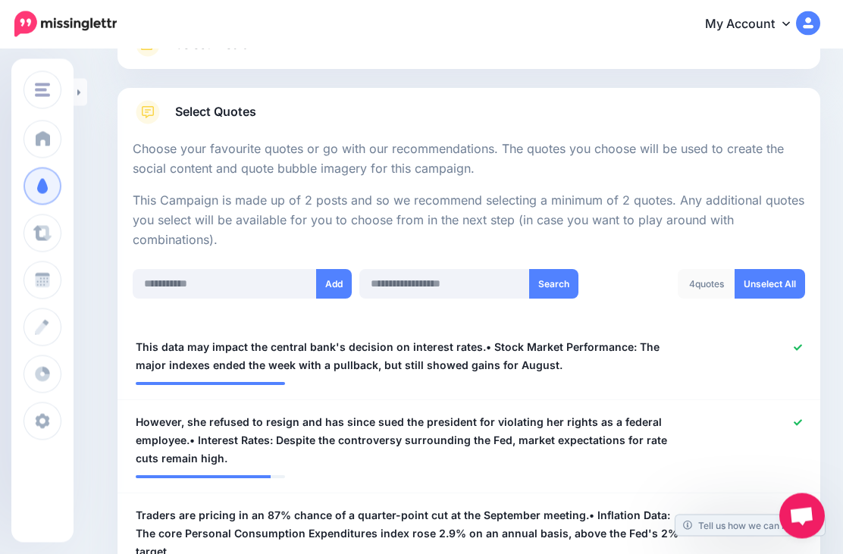
scroll to position [203, 0]
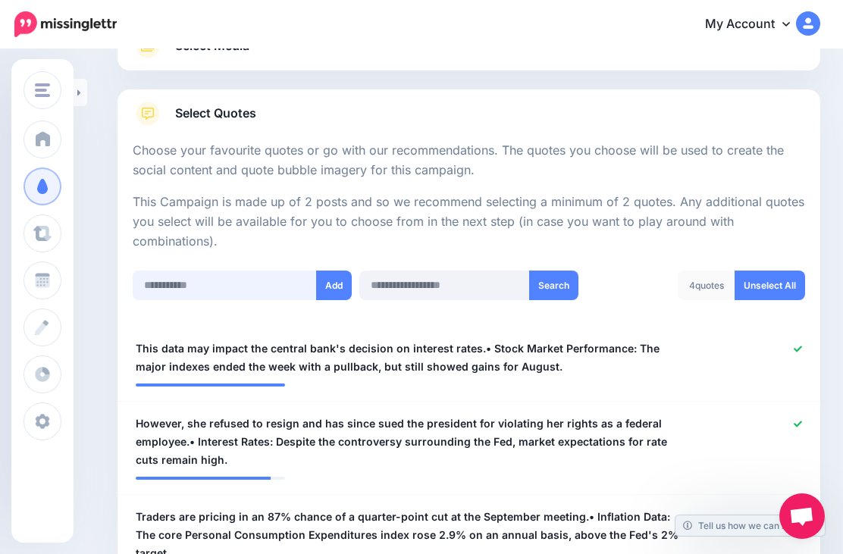
click at [243, 280] on input "text" at bounding box center [225, 286] width 184 height 30
click at [236, 281] on input "text" at bounding box center [225, 286] width 184 height 30
paste input "**********"
type input "**********"
click at [326, 276] on button "Add" at bounding box center [334, 286] width 36 height 30
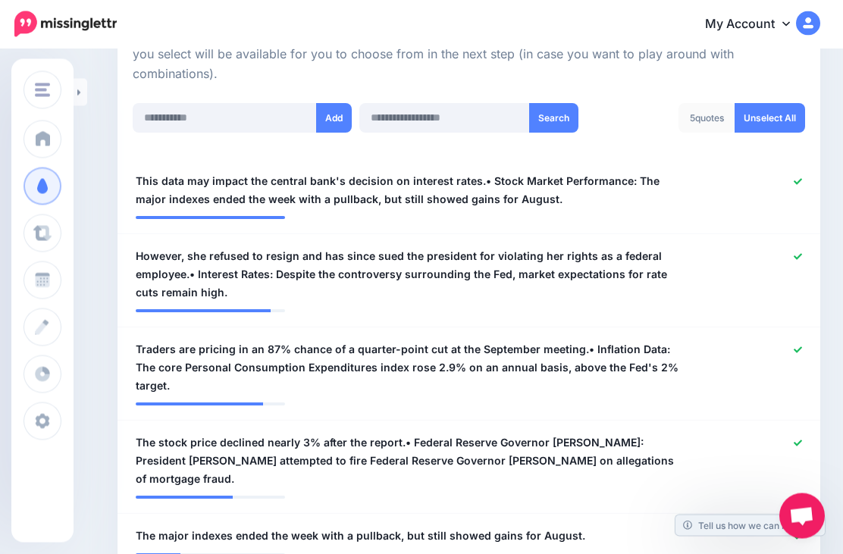
scroll to position [463, 0]
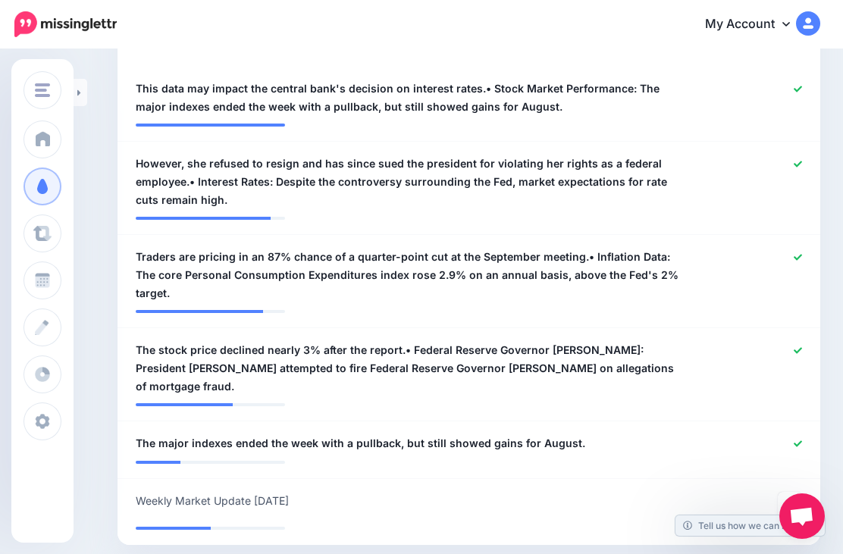
click at [794, 171] on div at bounding box center [756, 182] width 115 height 55
click at [795, 160] on icon at bounding box center [798, 164] width 8 height 8
click at [803, 248] on div at bounding box center [756, 275] width 115 height 55
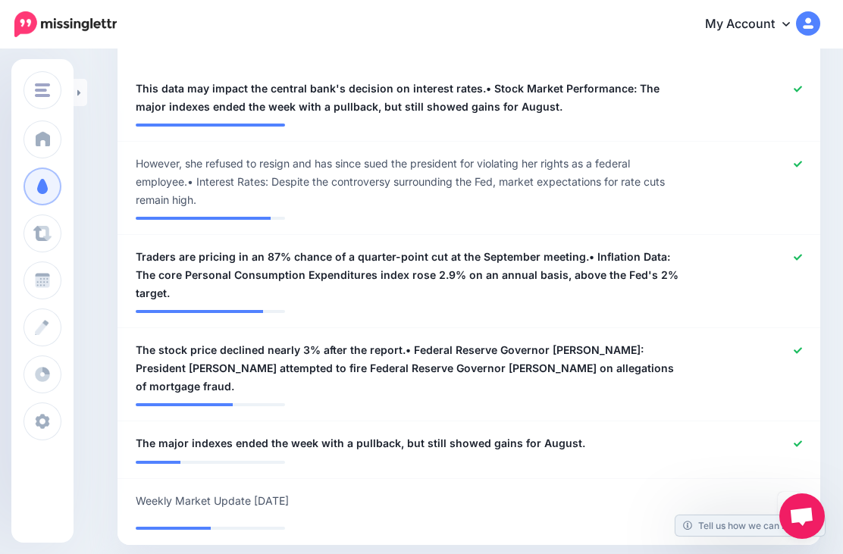
click at [806, 341] on div at bounding box center [756, 368] width 115 height 55
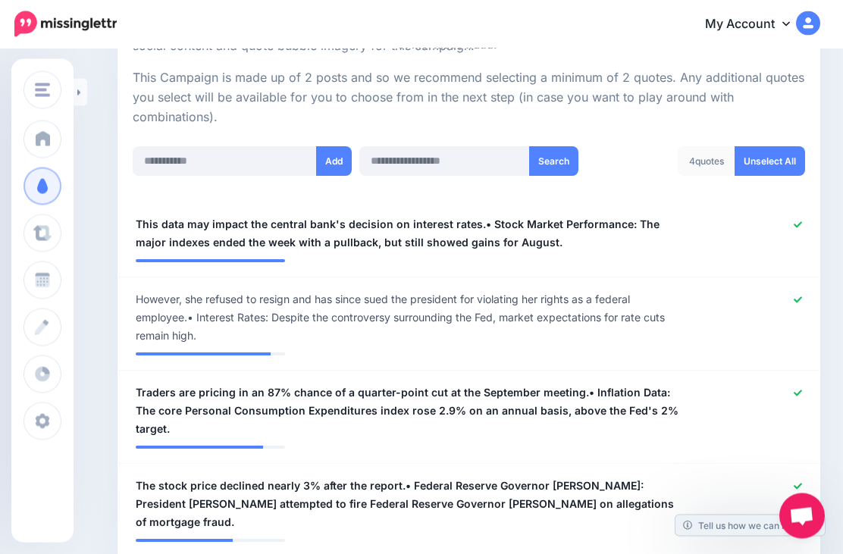
click at [798, 221] on icon at bounding box center [798, 225] width 8 height 8
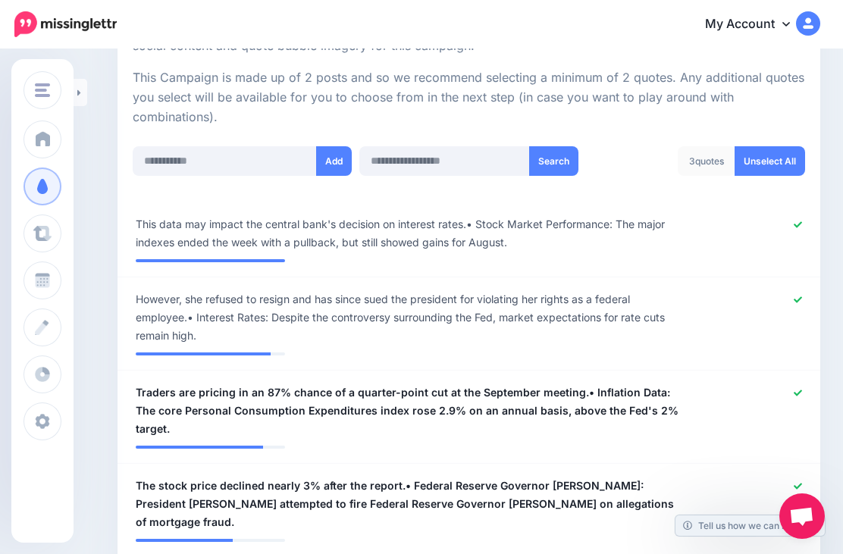
click at [802, 216] on div at bounding box center [756, 233] width 115 height 36
click at [800, 221] on icon at bounding box center [798, 224] width 8 height 6
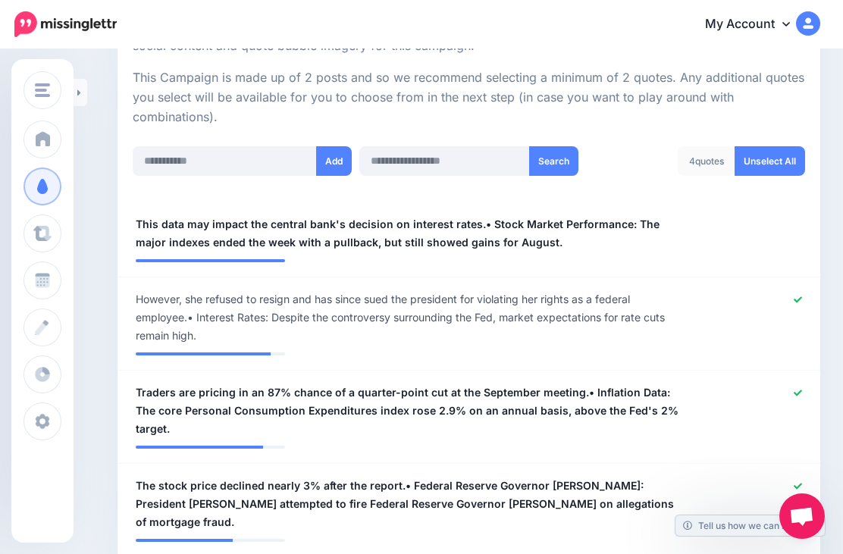
click at [801, 290] on div at bounding box center [756, 317] width 115 height 55
click at [800, 296] on icon at bounding box center [798, 300] width 8 height 8
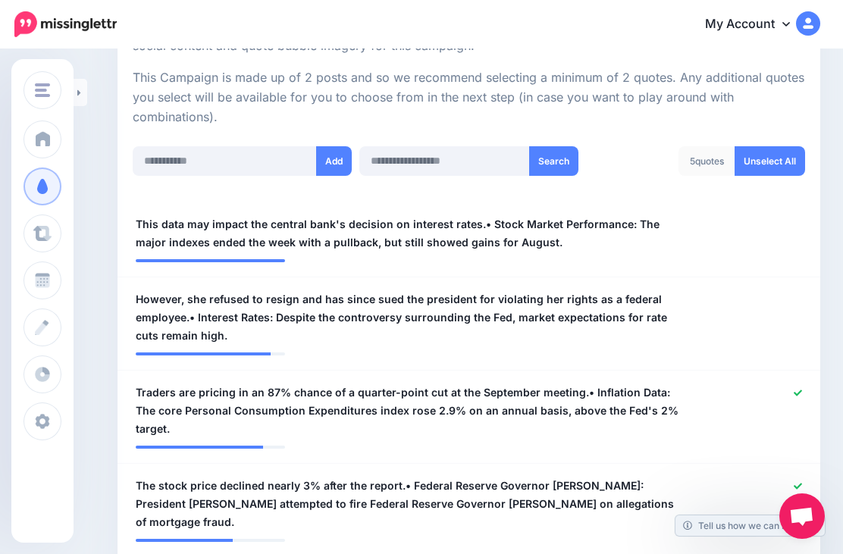
click at [801, 390] on icon at bounding box center [798, 393] width 8 height 6
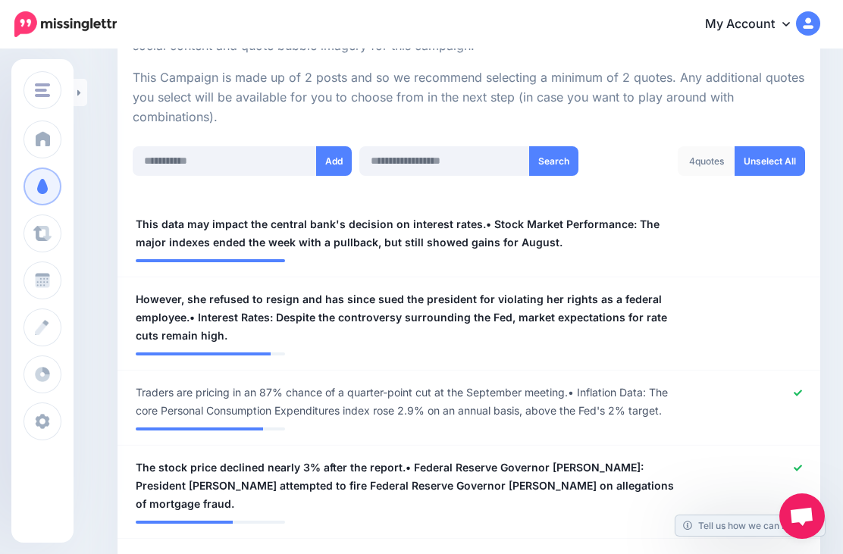
click at [794, 393] on icon at bounding box center [798, 393] width 8 height 8
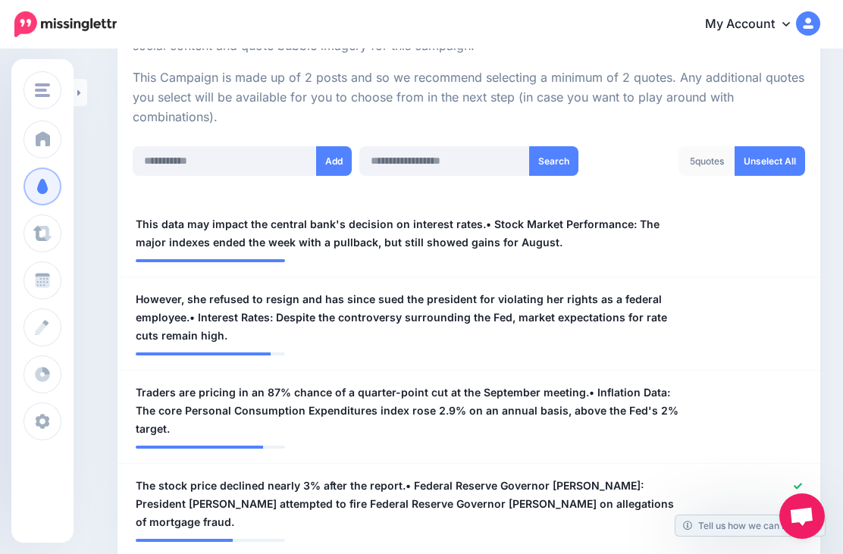
click at [798, 482] on icon at bounding box center [798, 486] width 8 height 8
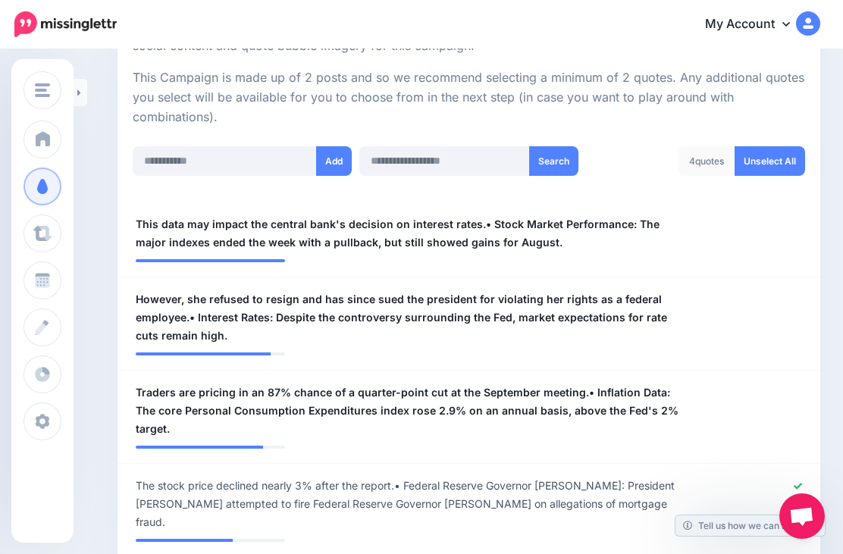
click at [800, 482] on icon at bounding box center [798, 486] width 8 height 8
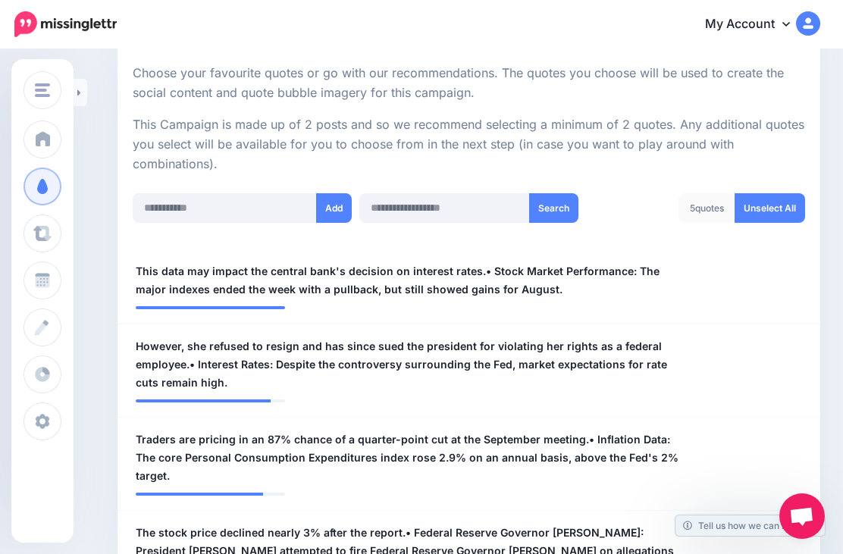
scroll to position [277, 0]
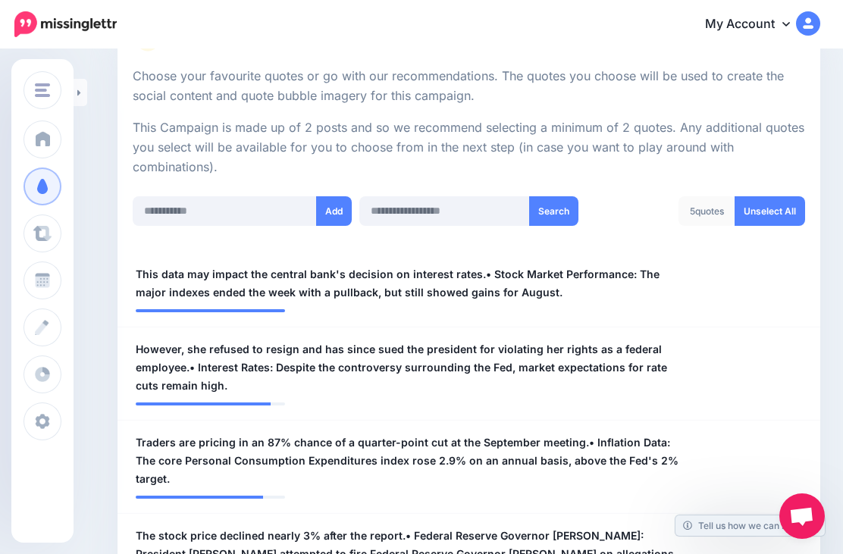
click at [747, 200] on link "Unselect All" at bounding box center [770, 211] width 70 height 30
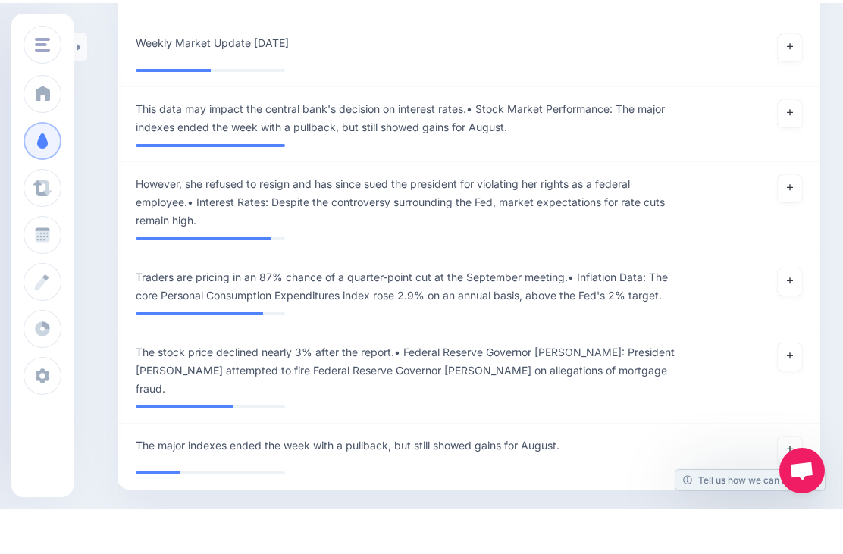
scroll to position [471, 0]
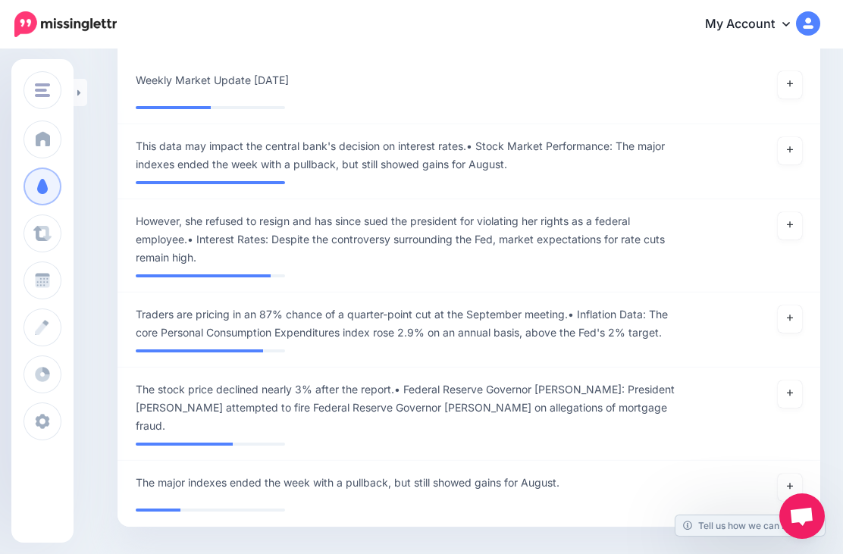
click at [798, 474] on link at bounding box center [790, 487] width 24 height 27
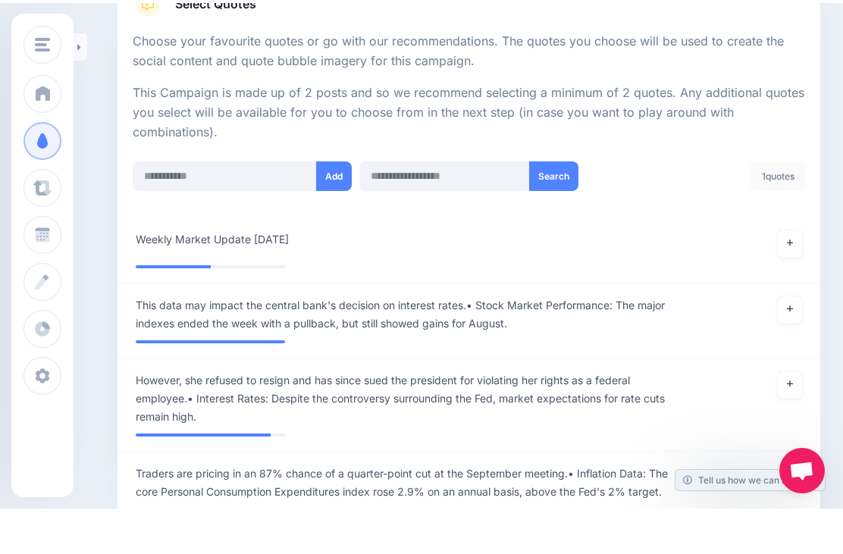
scroll to position [315, 0]
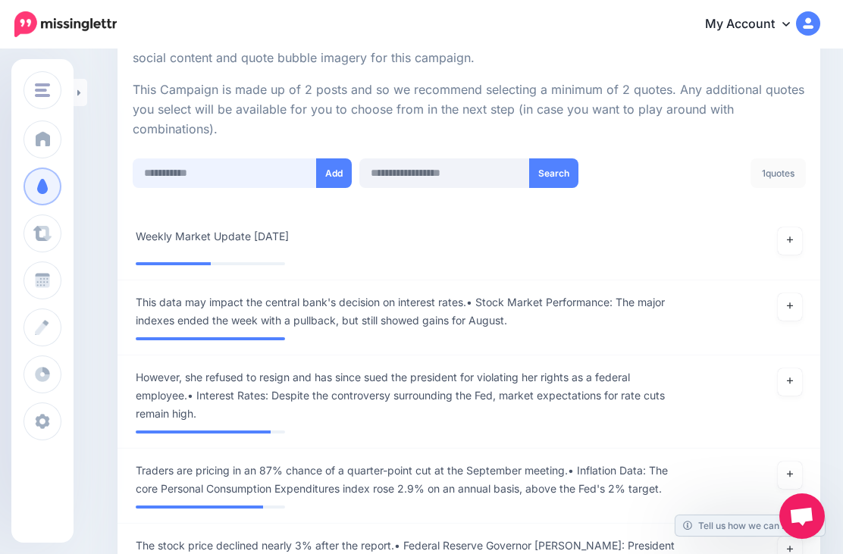
click at [245, 165] on input "text" at bounding box center [225, 173] width 184 height 30
click at [230, 166] on input "text" at bounding box center [225, 173] width 184 height 30
paste input "**********"
type input "**********"
click at [326, 169] on button "Add" at bounding box center [334, 173] width 36 height 30
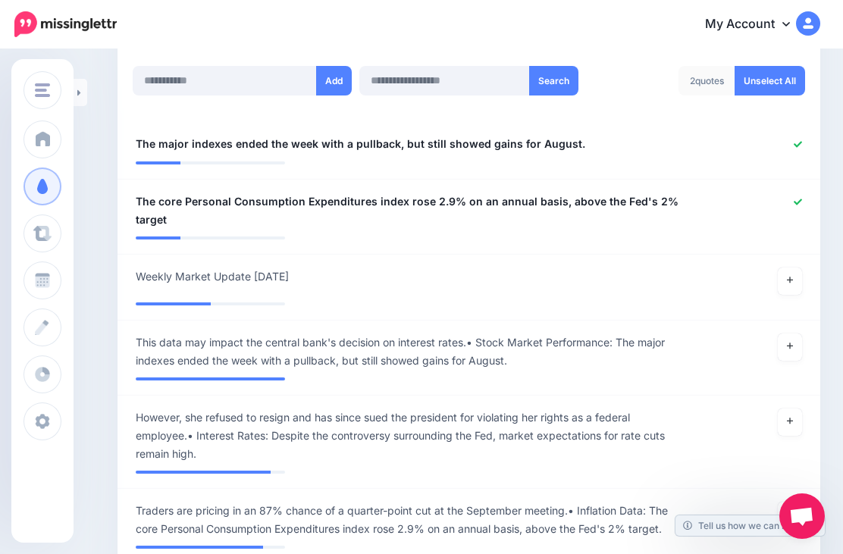
scroll to position [406, 0]
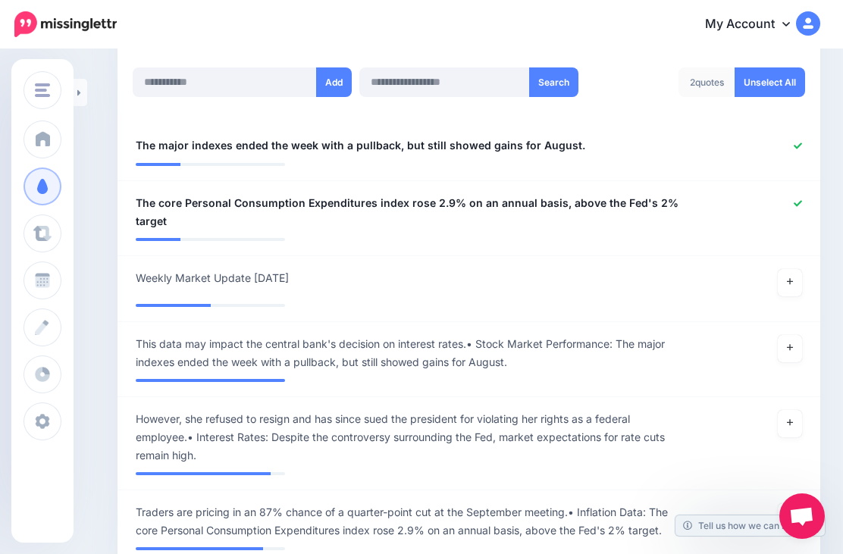
click at [84, 91] on link at bounding box center [81, 92] width 14 height 27
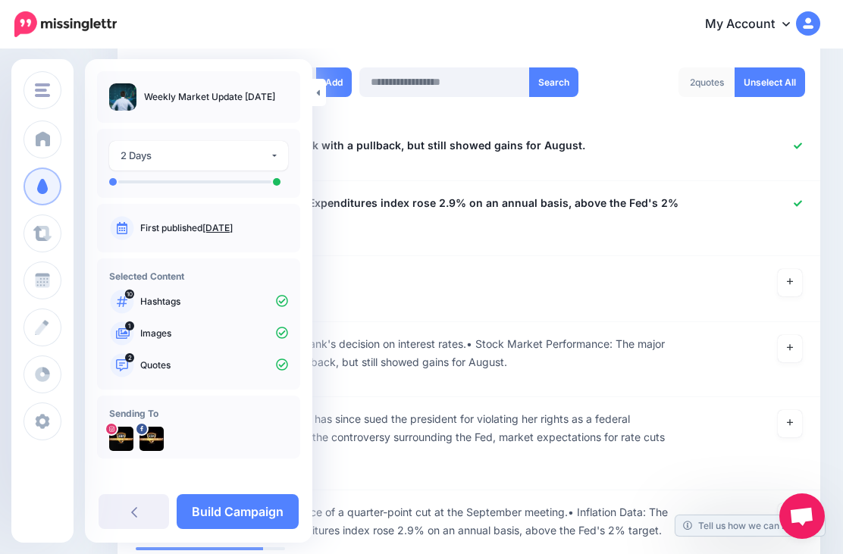
click at [240, 512] on link "Build Campaign" at bounding box center [238, 511] width 122 height 35
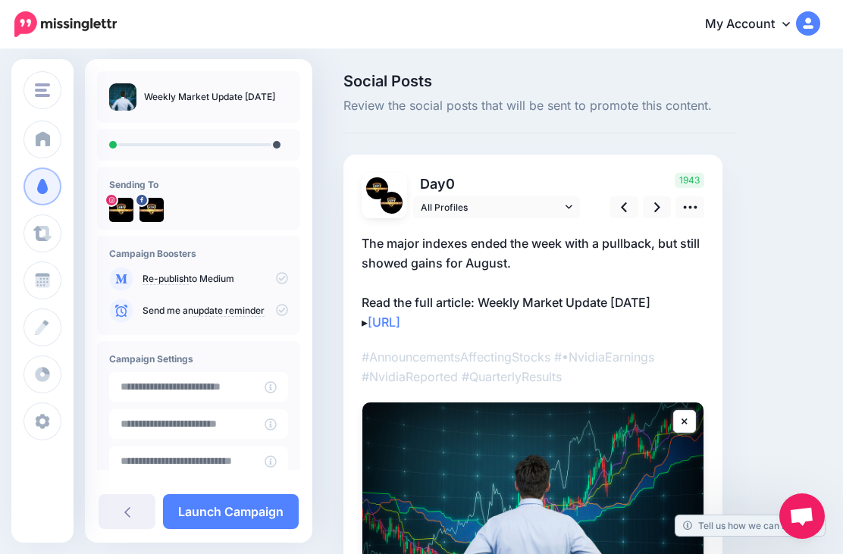
click at [659, 205] on icon at bounding box center [657, 207] width 6 height 16
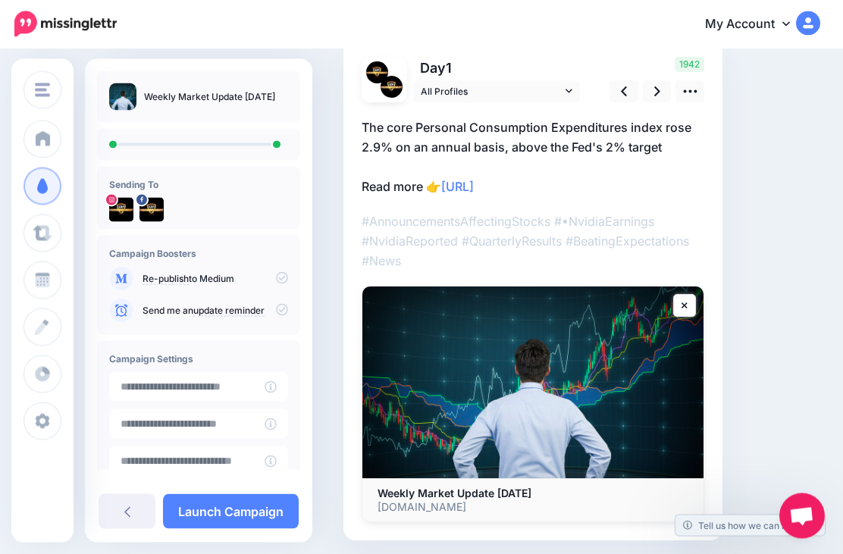
scroll to position [121, 0]
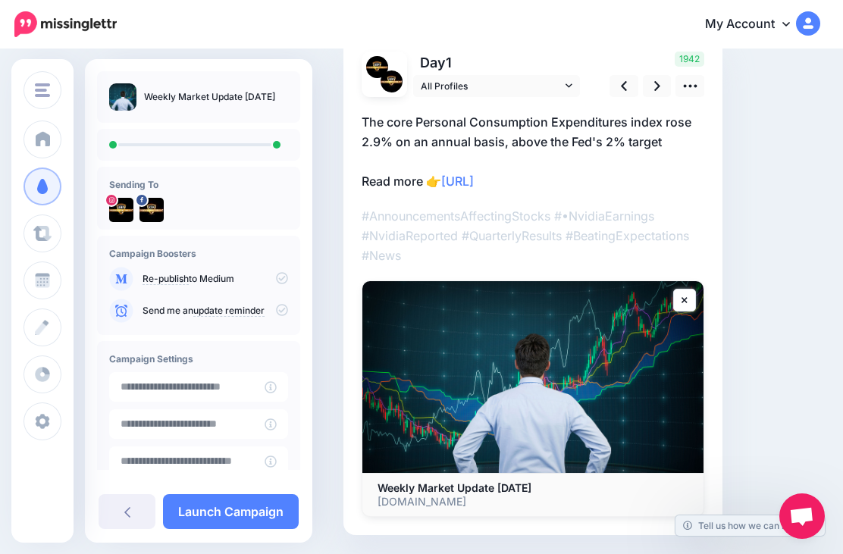
click at [243, 529] on link "Launch Campaign" at bounding box center [231, 511] width 136 height 35
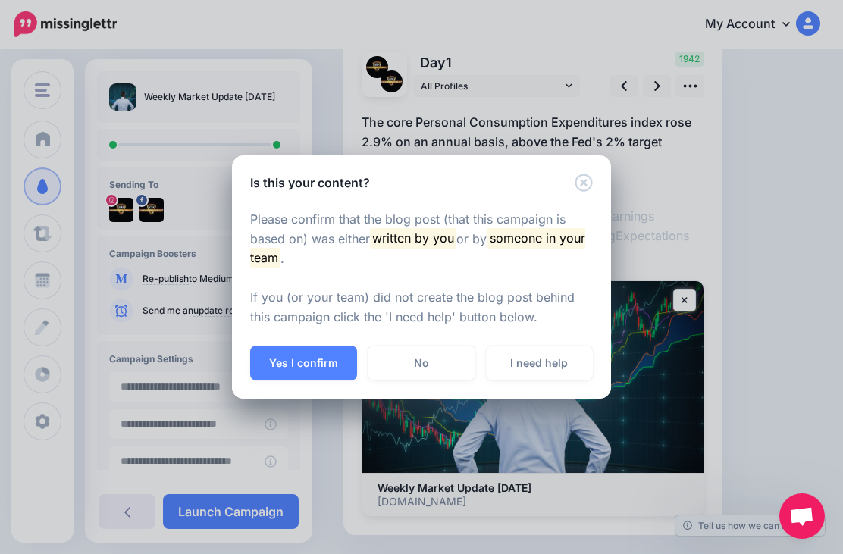
click at [474, 553] on div "Is this your content? Please confirm that the blog post (that this campaign is …" at bounding box center [421, 277] width 843 height 554
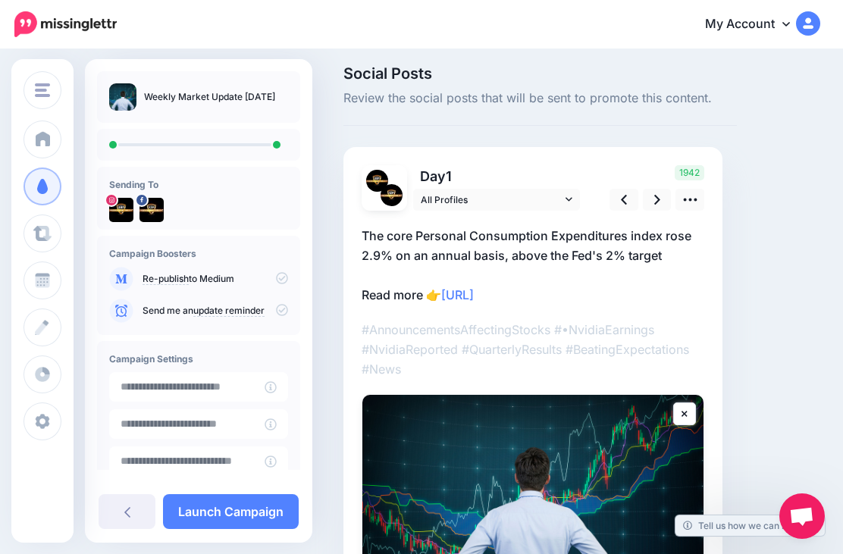
scroll to position [8, 0]
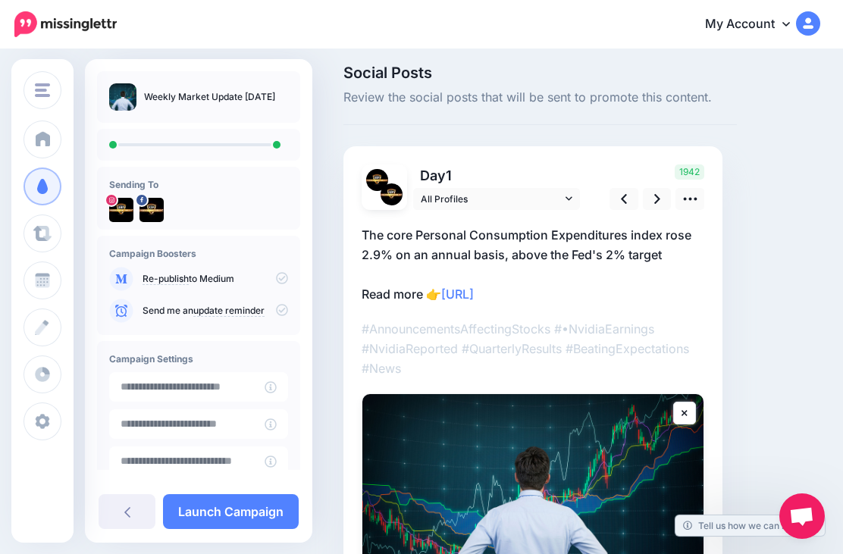
click at [631, 193] on link at bounding box center [623, 199] width 29 height 22
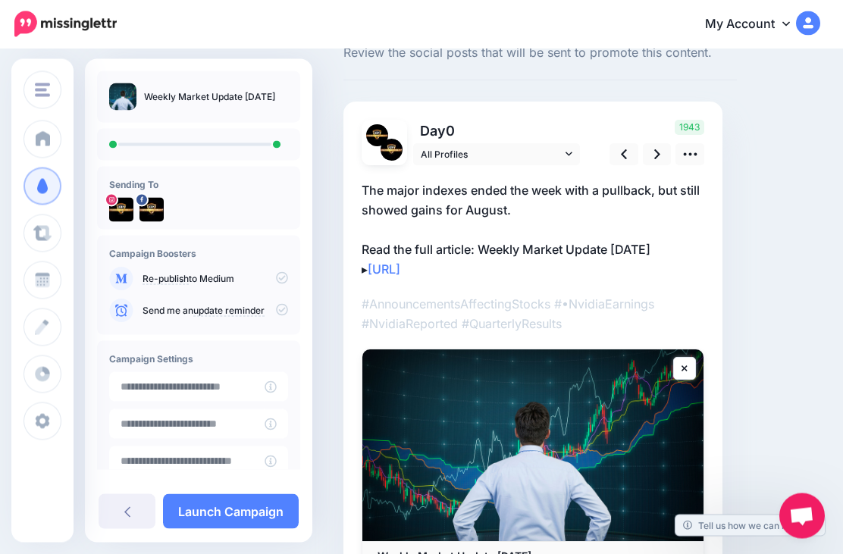
scroll to position [39, 0]
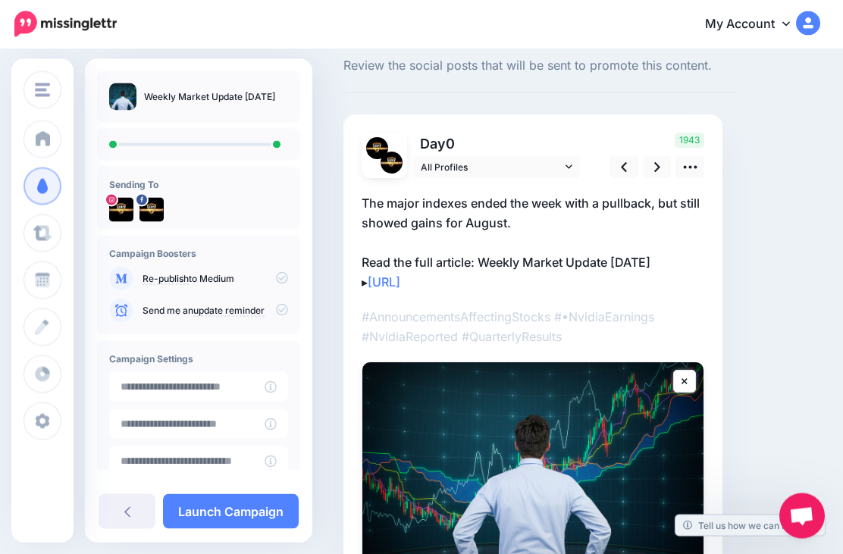
click at [688, 167] on icon at bounding box center [690, 168] width 16 height 16
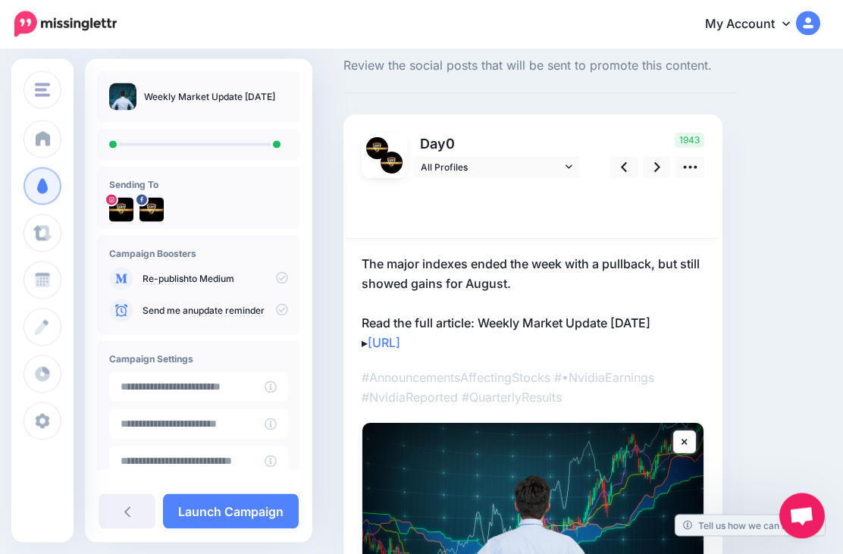
scroll to position [40, 0]
click at [459, 205] on icon at bounding box center [457, 208] width 11 height 11
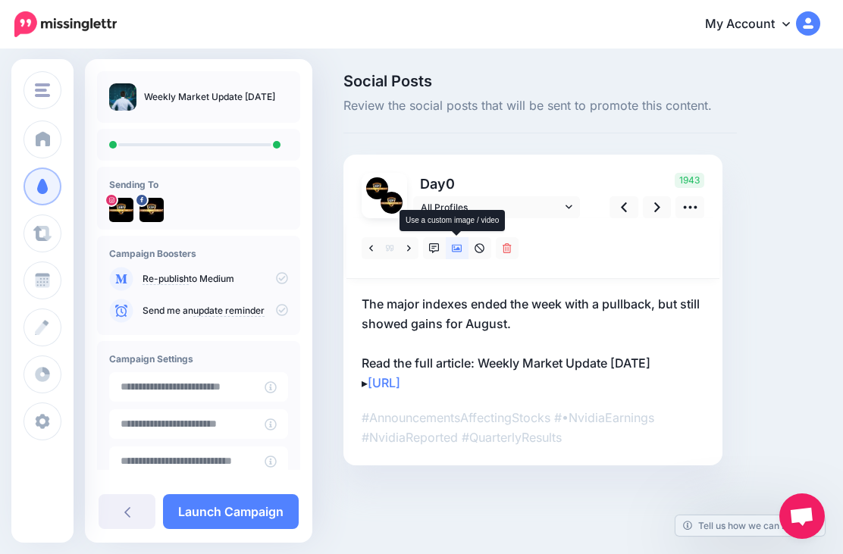
scroll to position [0, 0]
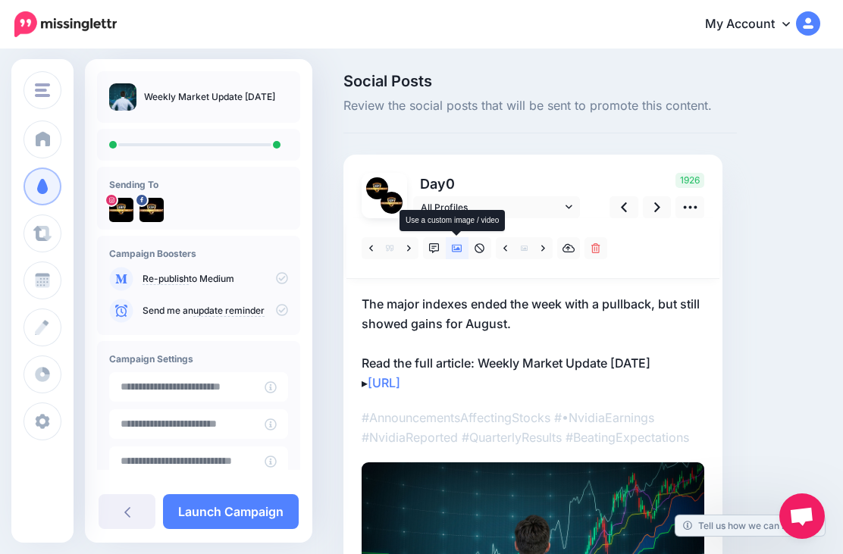
click at [434, 247] on icon at bounding box center [434, 248] width 11 height 11
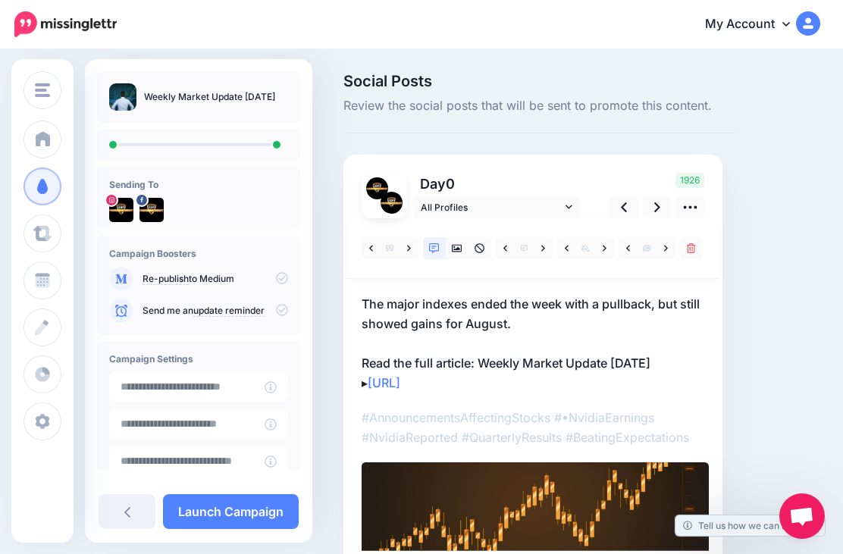
click at [654, 204] on icon at bounding box center [657, 207] width 6 height 16
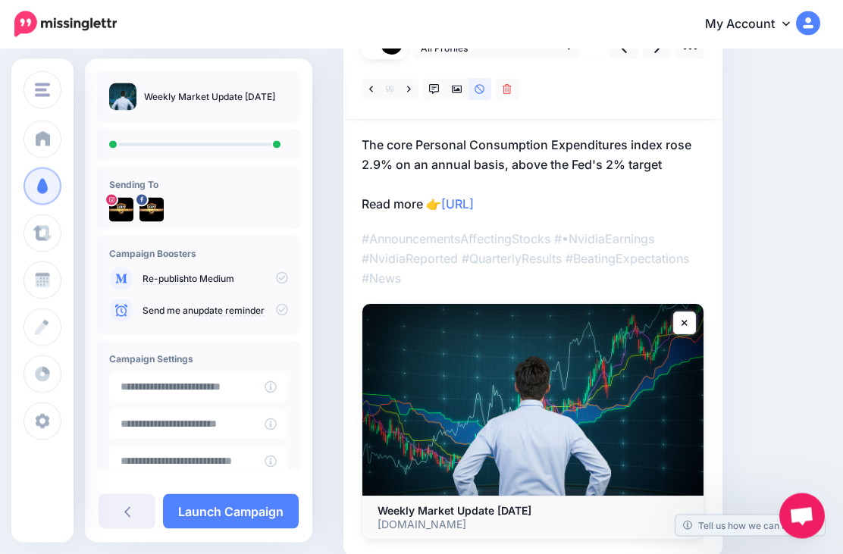
scroll to position [159, 0]
click at [251, 529] on link "Launch Campaign" at bounding box center [231, 511] width 136 height 35
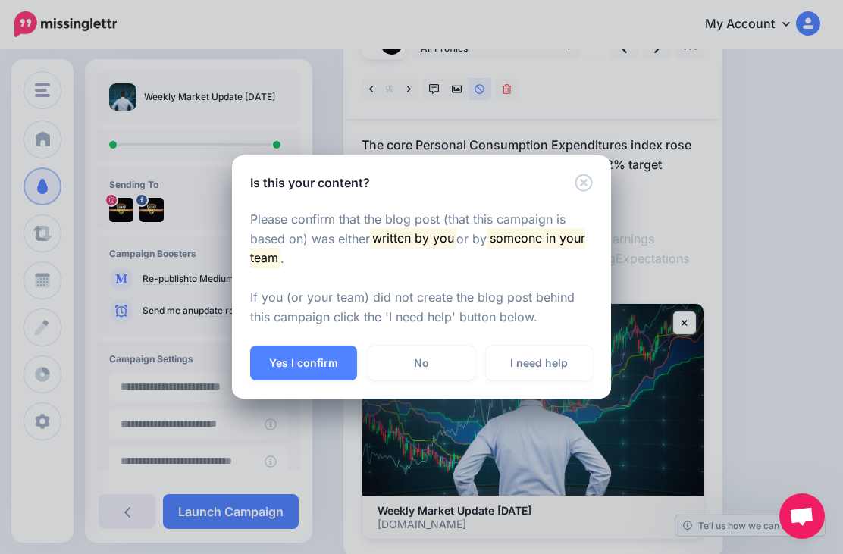
click at [318, 381] on button "Yes I confirm" at bounding box center [303, 363] width 107 height 35
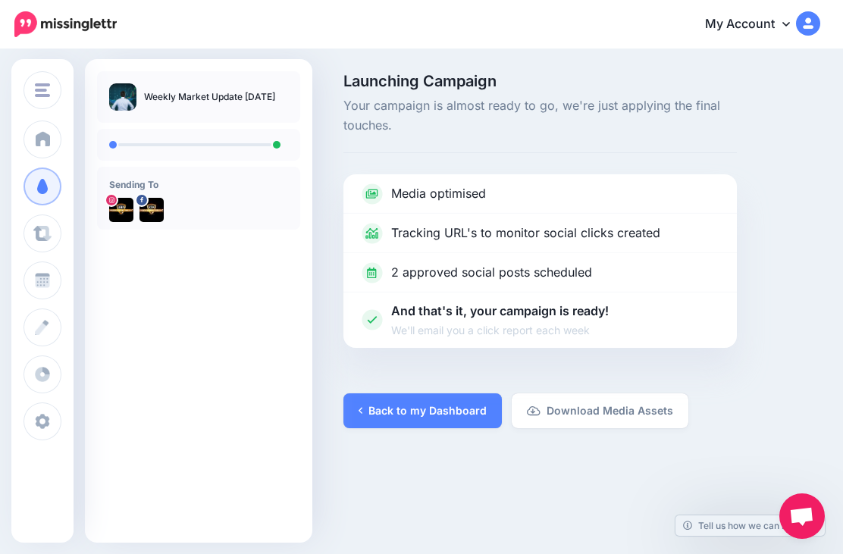
click at [432, 402] on link "Back to my Dashboard" at bounding box center [422, 410] width 158 height 35
